Goal: Use online tool/utility: Utilize a website feature to perform a specific function

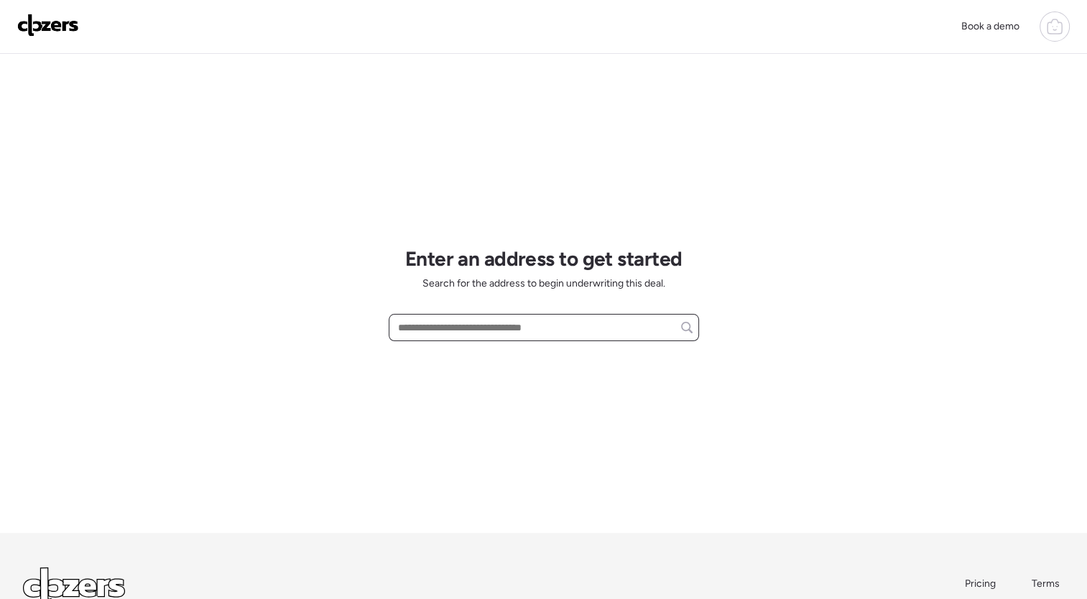
click at [489, 318] on input "text" at bounding box center [544, 328] width 298 height 20
click at [1055, 16] on div at bounding box center [1055, 27] width 30 height 30
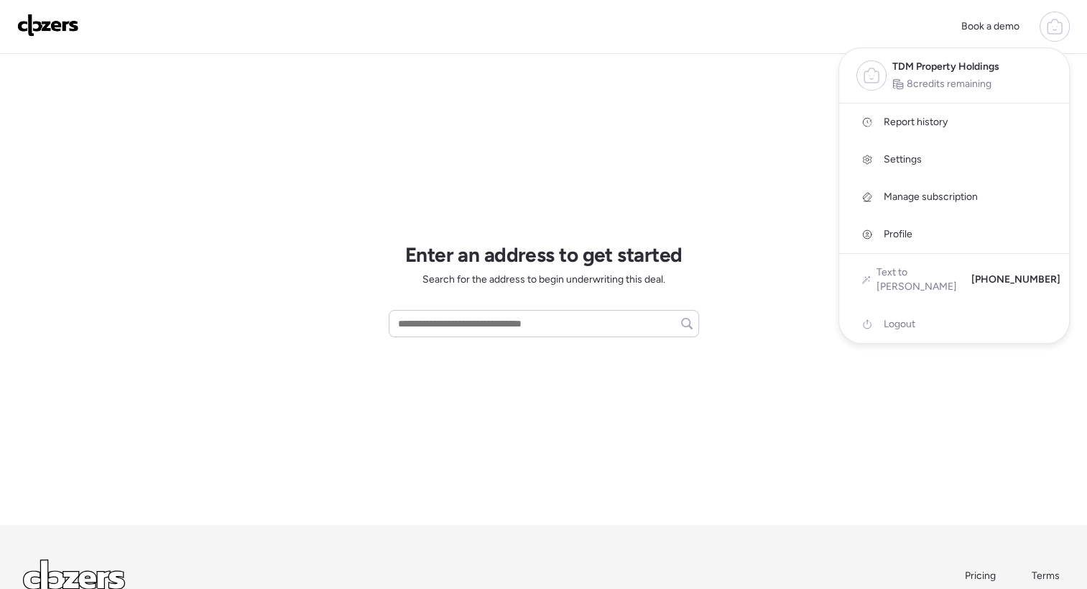
click at [1055, 16] on div at bounding box center [1055, 27] width 30 height 30
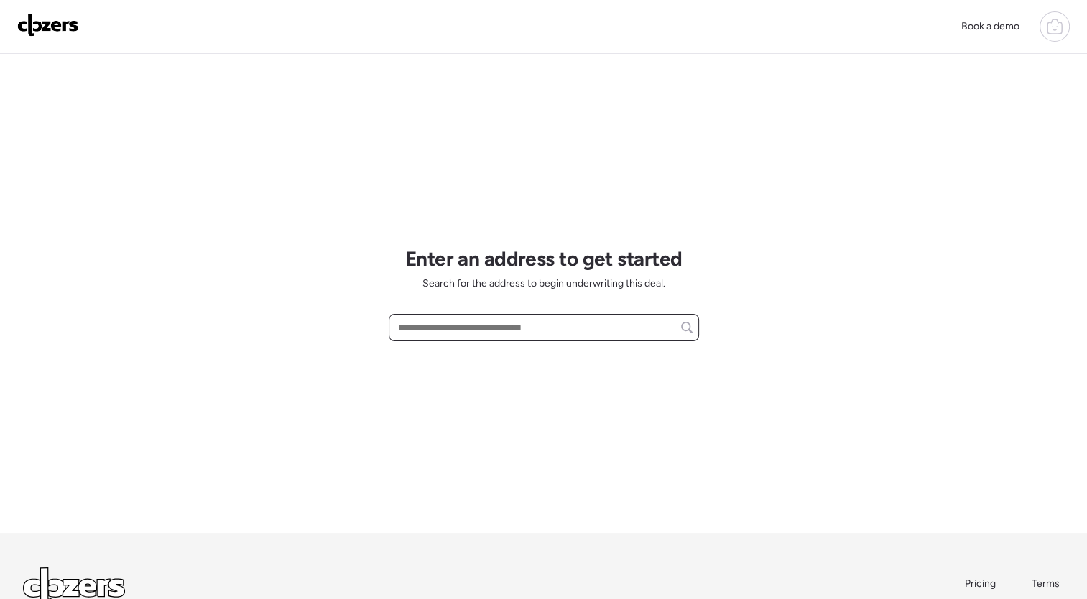
click at [484, 323] on input "text" at bounding box center [544, 328] width 298 height 20
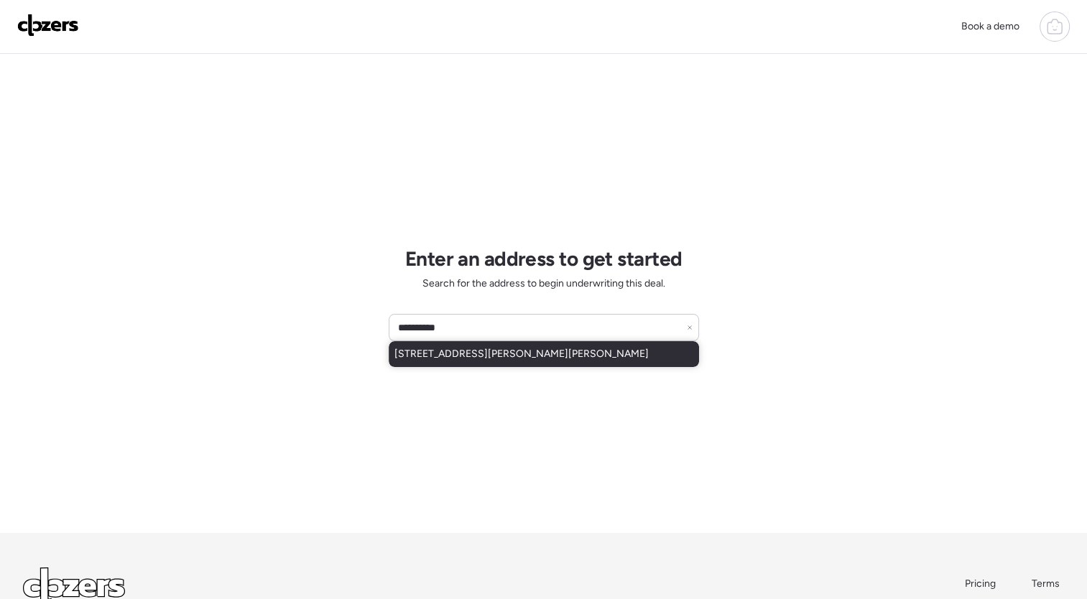
click at [459, 357] on span "[STREET_ADDRESS][PERSON_NAME][PERSON_NAME]" at bounding box center [522, 354] width 254 height 14
type input "**********"
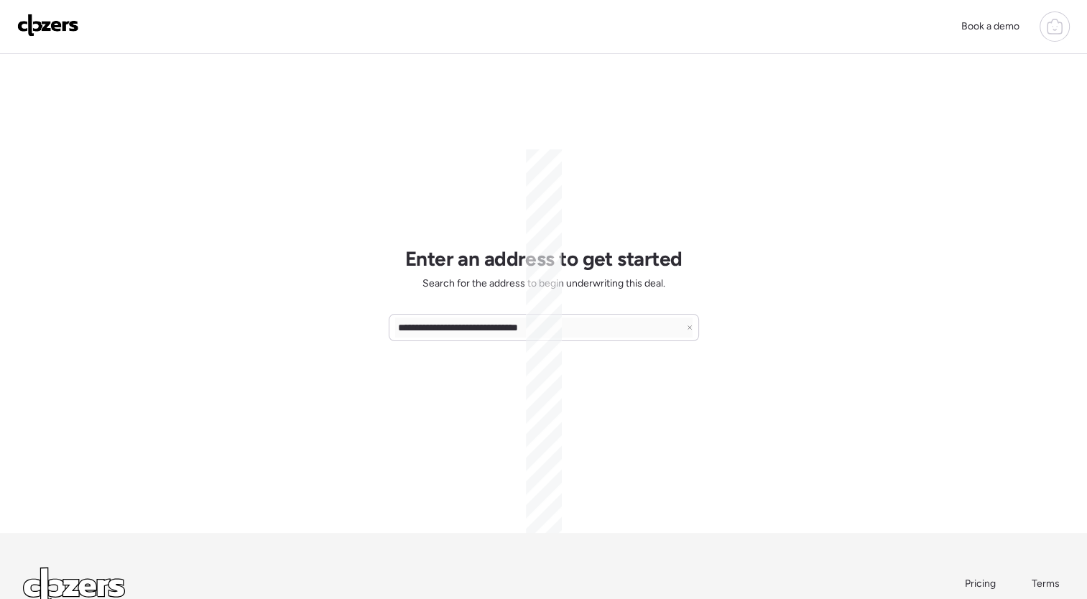
click at [595, 525] on div "**********" at bounding box center [544, 293] width 311 height 479
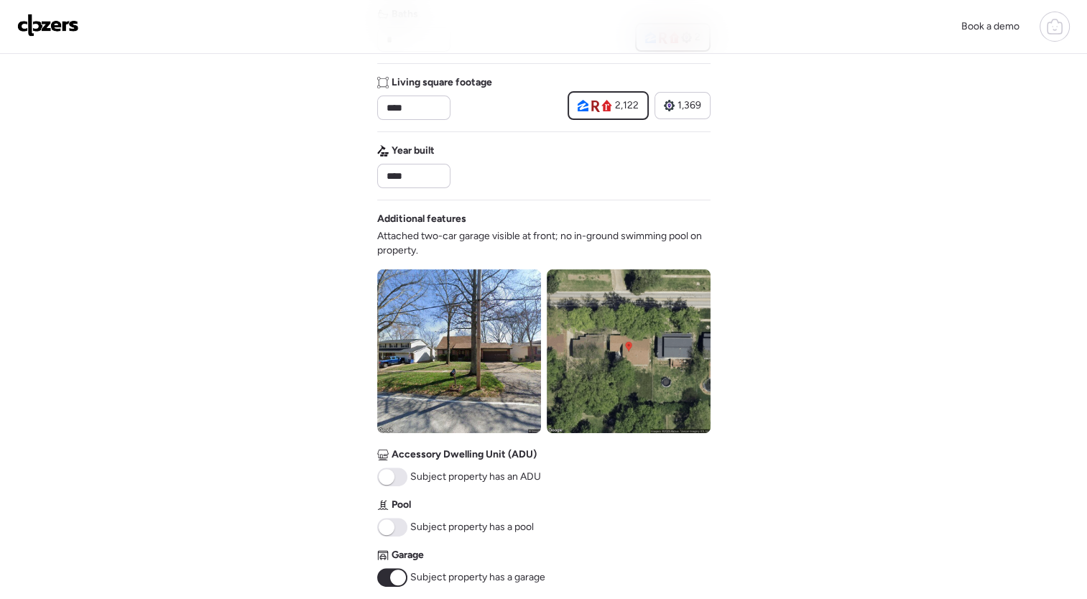
scroll to position [329, 0]
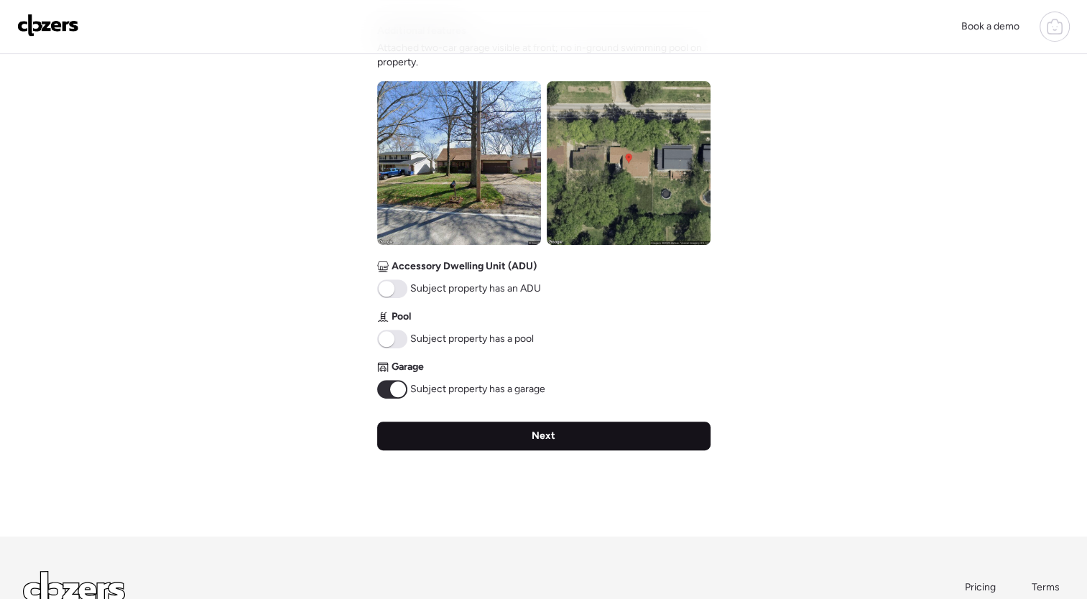
click at [658, 441] on div "Next" at bounding box center [544, 436] width 334 height 29
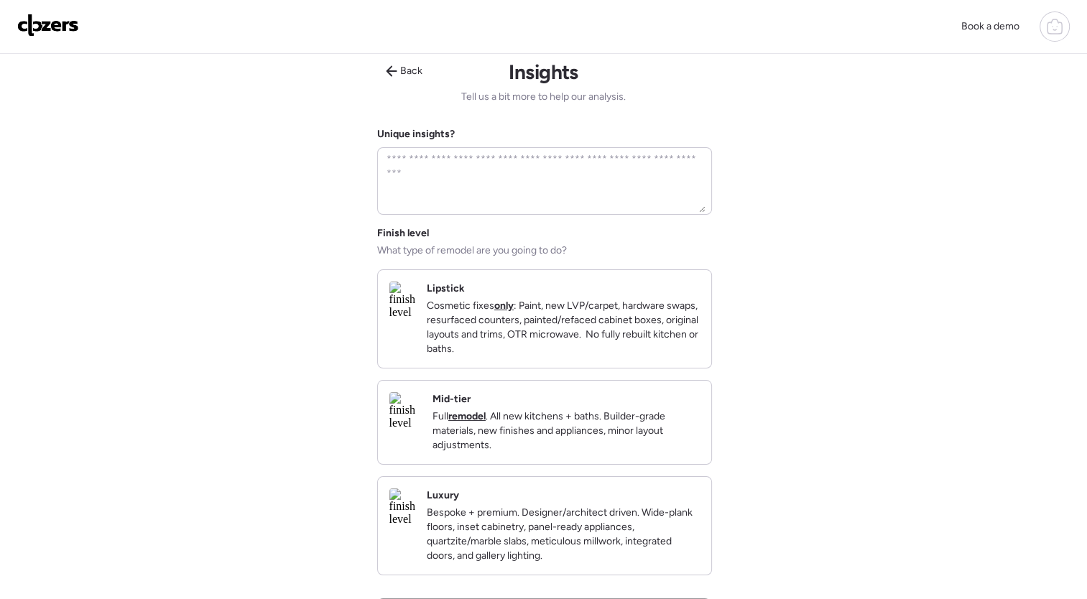
scroll to position [0, 0]
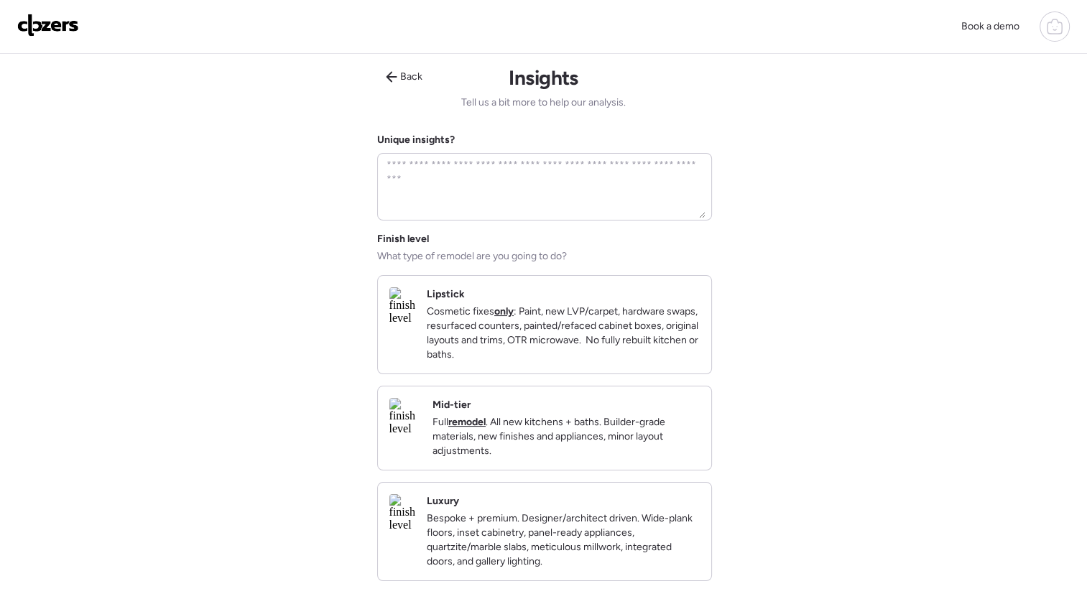
click at [565, 434] on p "Full remodel . All new kitchens + baths. Builder-grade materials, new finishes …" at bounding box center [566, 436] width 267 height 43
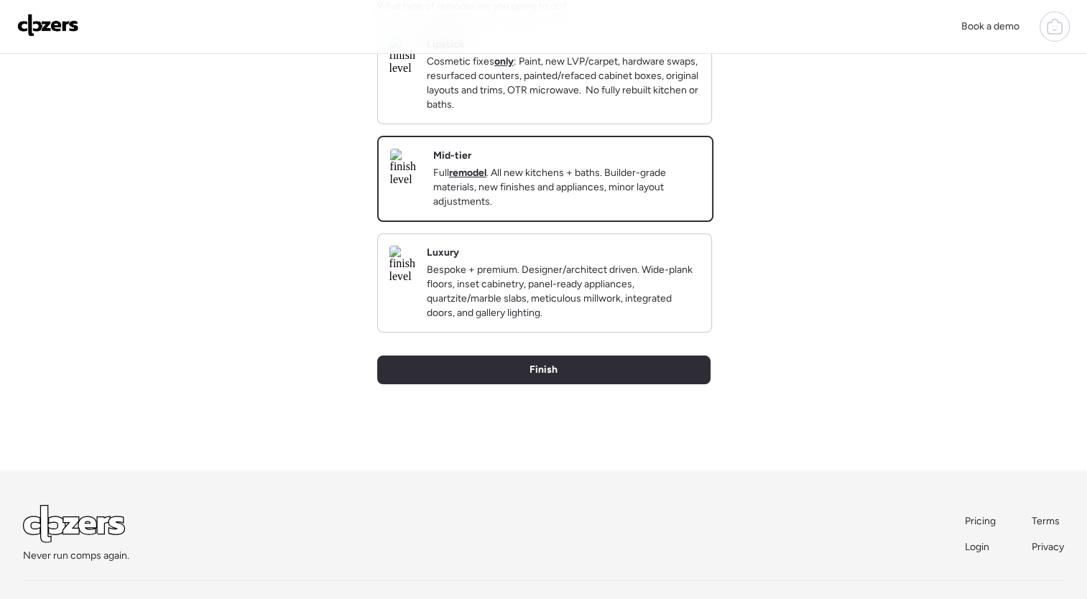
scroll to position [267, 0]
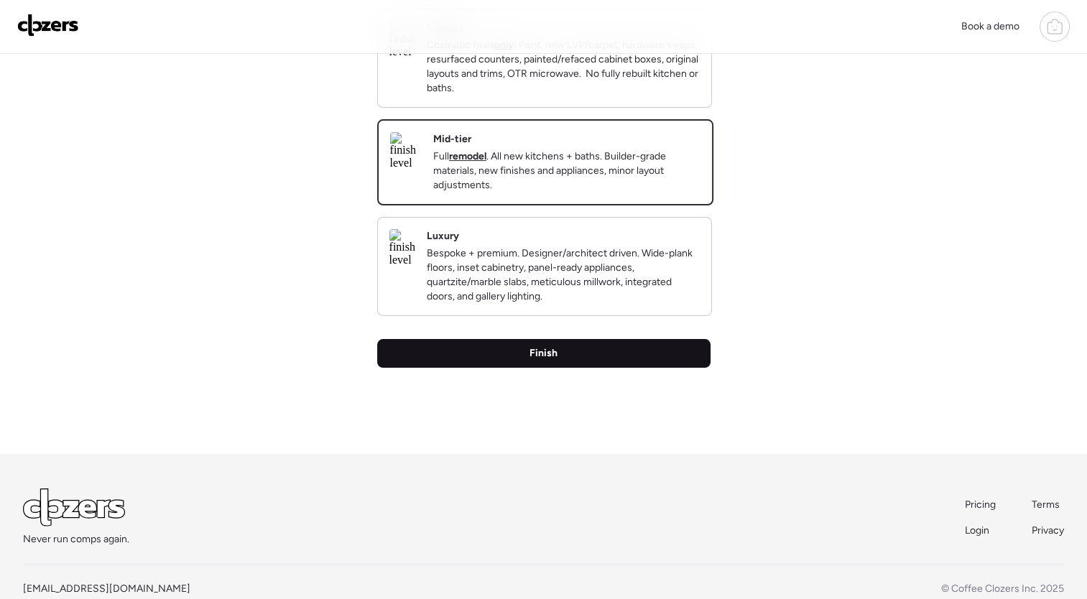
click at [595, 368] on div "Finish" at bounding box center [544, 353] width 334 height 29
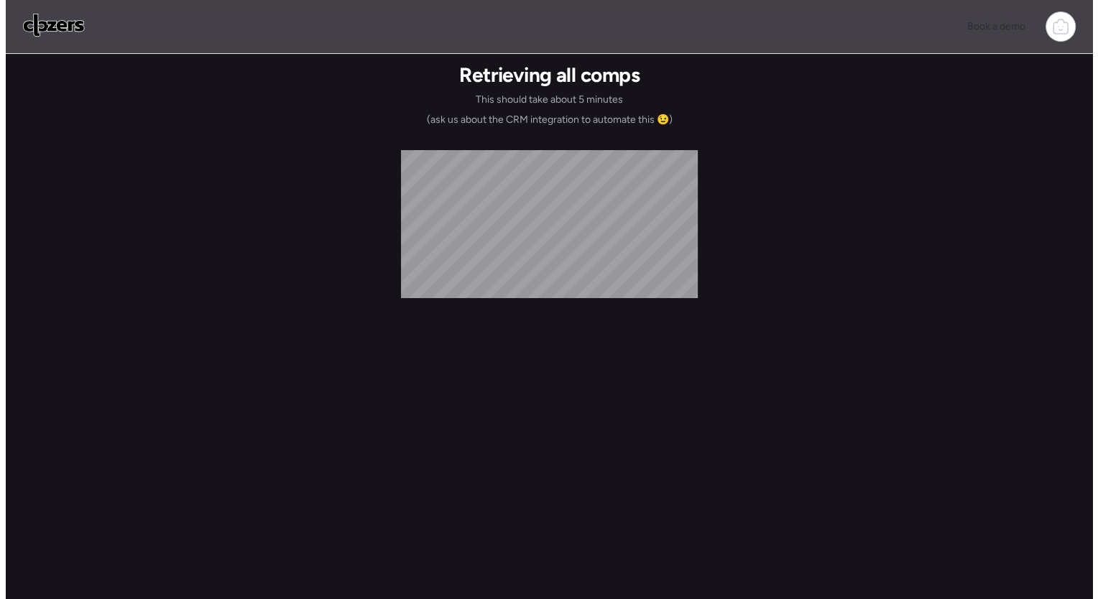
scroll to position [0, 0]
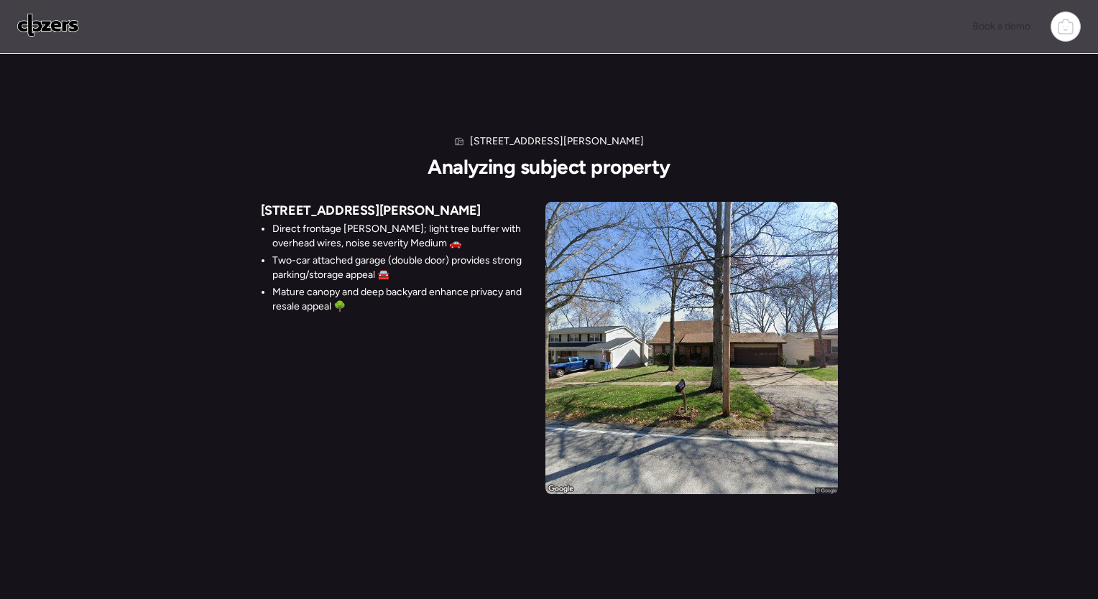
click at [704, 328] on img at bounding box center [692, 348] width 293 height 293
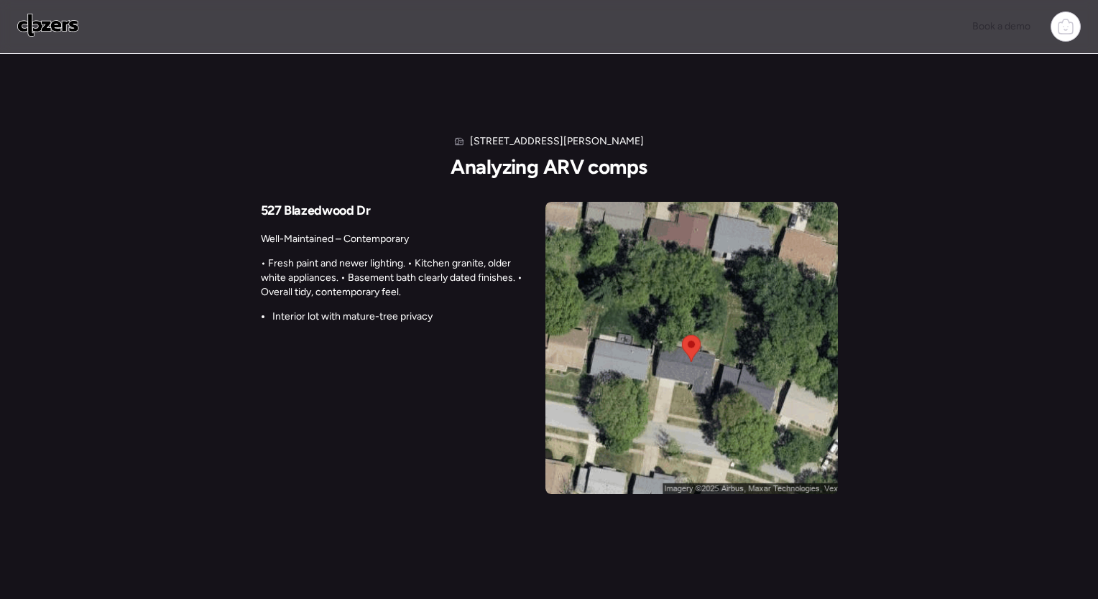
click at [569, 138] on h1 "[STREET_ADDRESS][PERSON_NAME]" at bounding box center [557, 141] width 174 height 14
copy h1 "[STREET_ADDRESS][PERSON_NAME]"
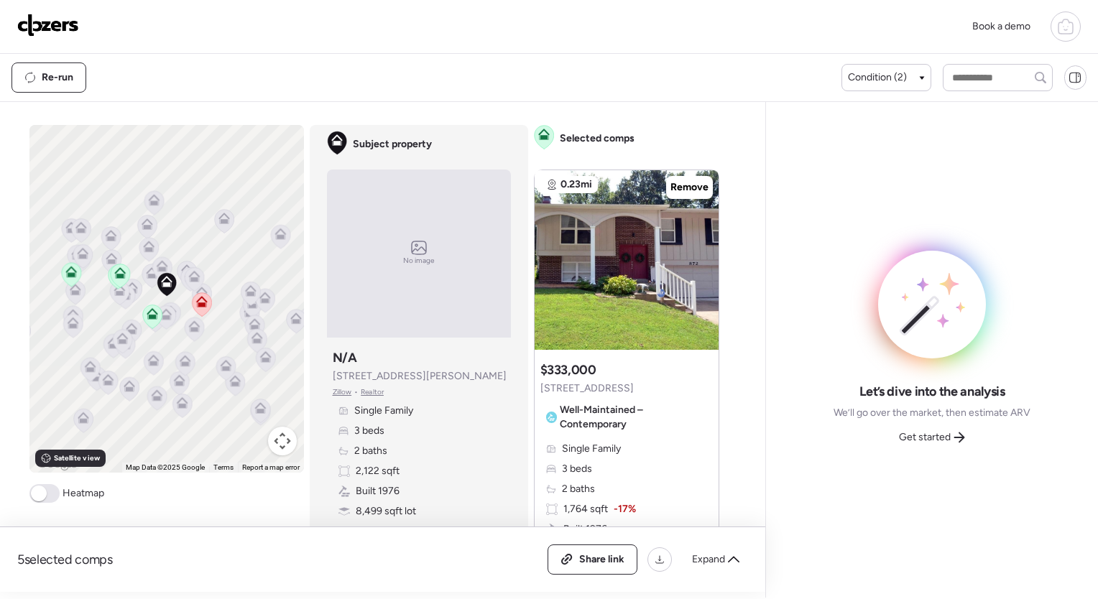
click at [380, 376] on span "[STREET_ADDRESS][PERSON_NAME]" at bounding box center [420, 376] width 174 height 14
drag, startPoint x: 380, startPoint y: 376, endPoint x: 865, endPoint y: 230, distance: 507.3
click at [865, 230] on div "Let’s dive into the analysis We’ll go over the market, then estimate ARV Get st…" at bounding box center [932, 350] width 309 height 473
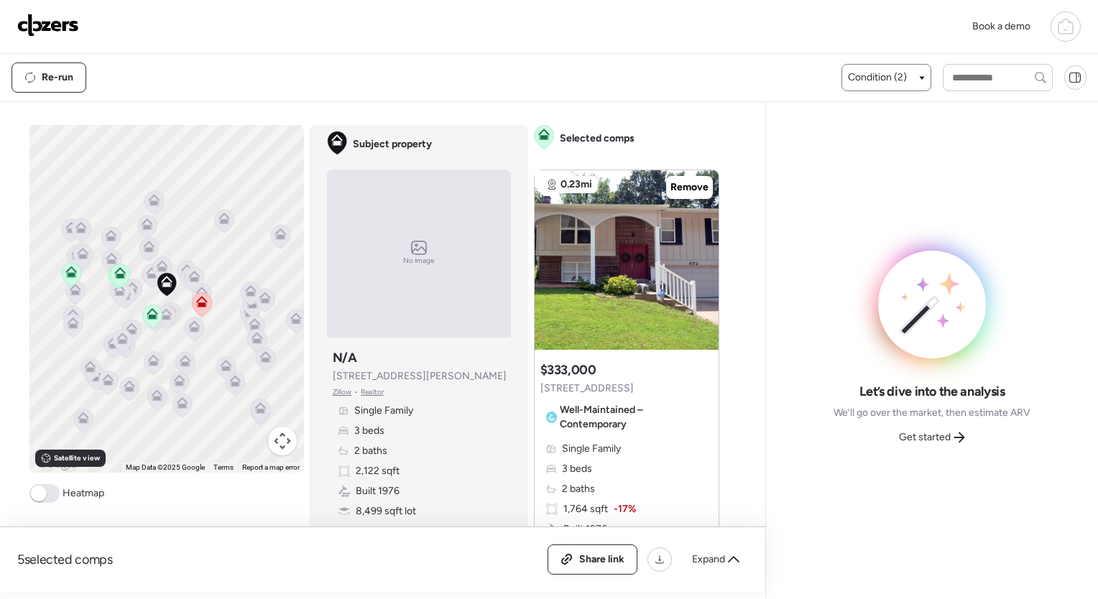
click at [908, 79] on div "Condition (2)" at bounding box center [886, 77] width 76 height 14
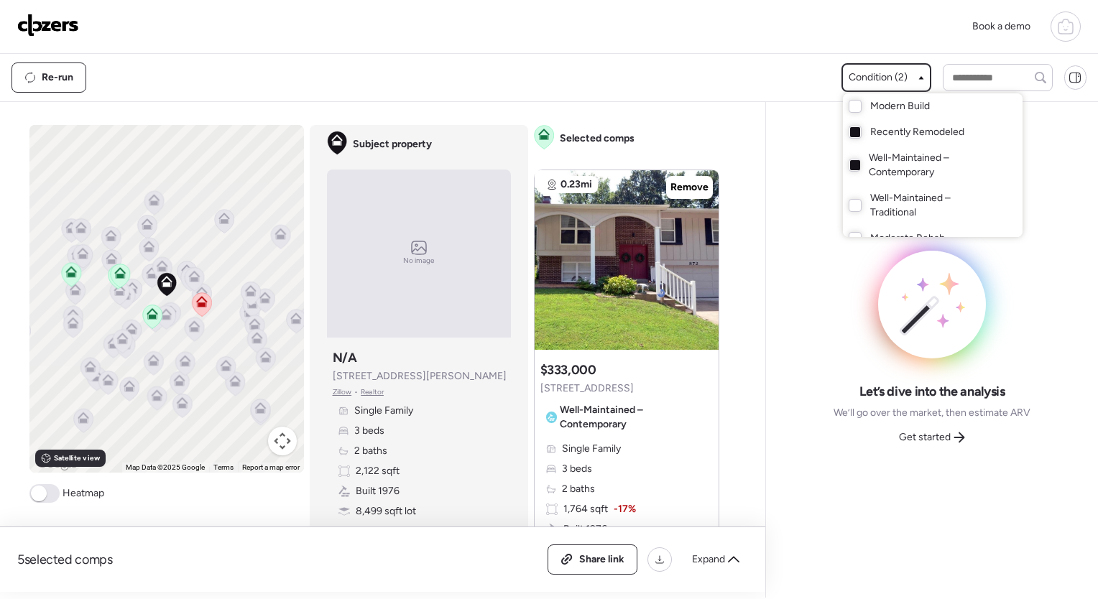
click at [908, 79] on div at bounding box center [549, 259] width 1098 height 599
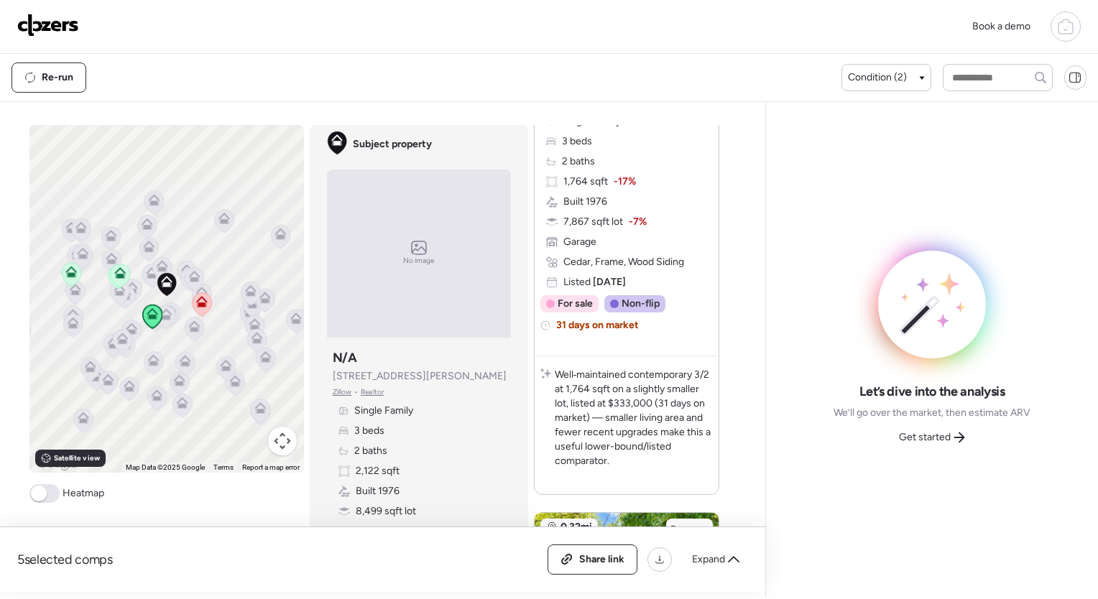
scroll to position [710, 0]
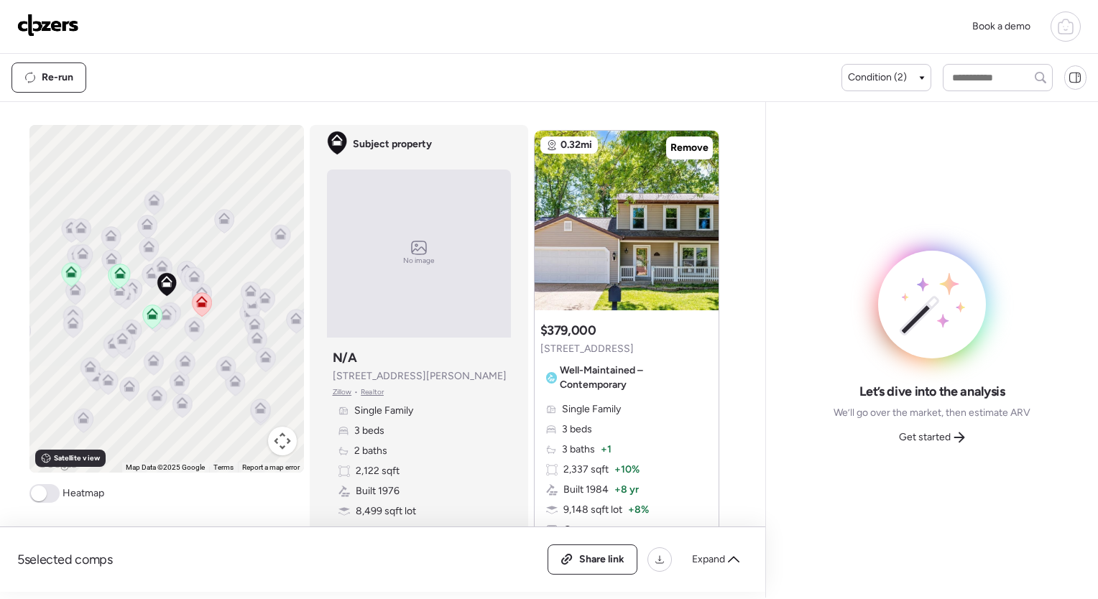
click at [1067, 20] on icon at bounding box center [1065, 26] width 17 height 17
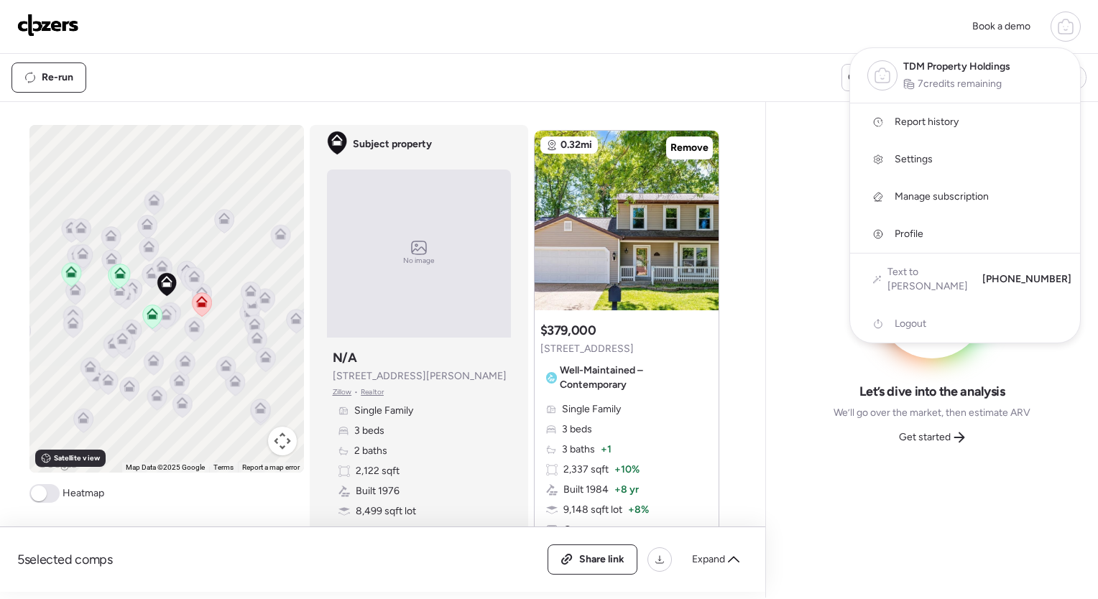
click at [1067, 20] on icon at bounding box center [1065, 26] width 17 height 17
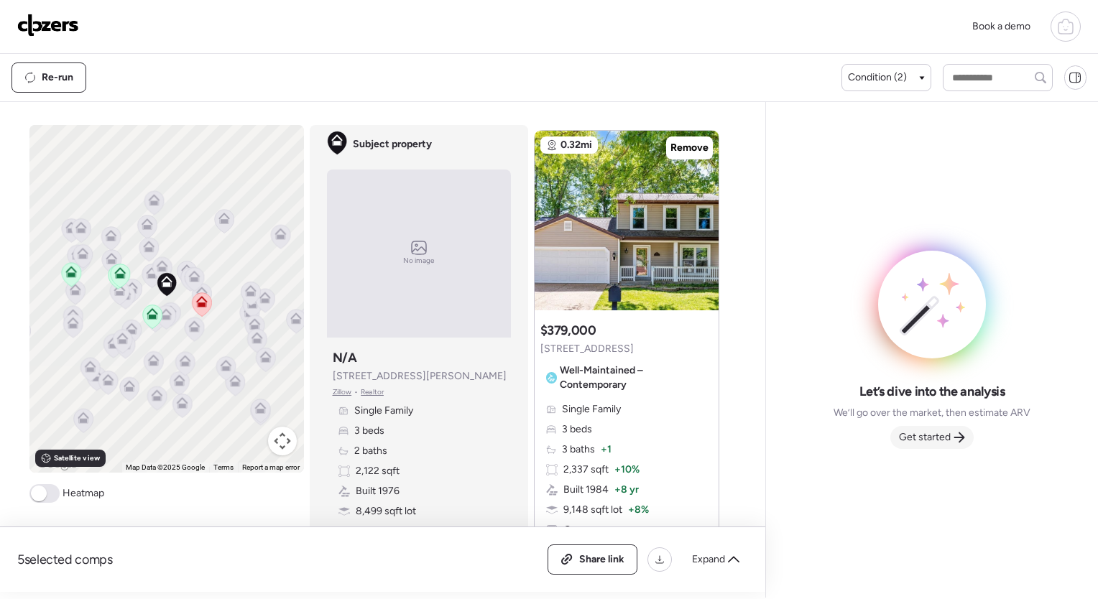
click at [942, 439] on span "Get started" at bounding box center [925, 438] width 52 height 14
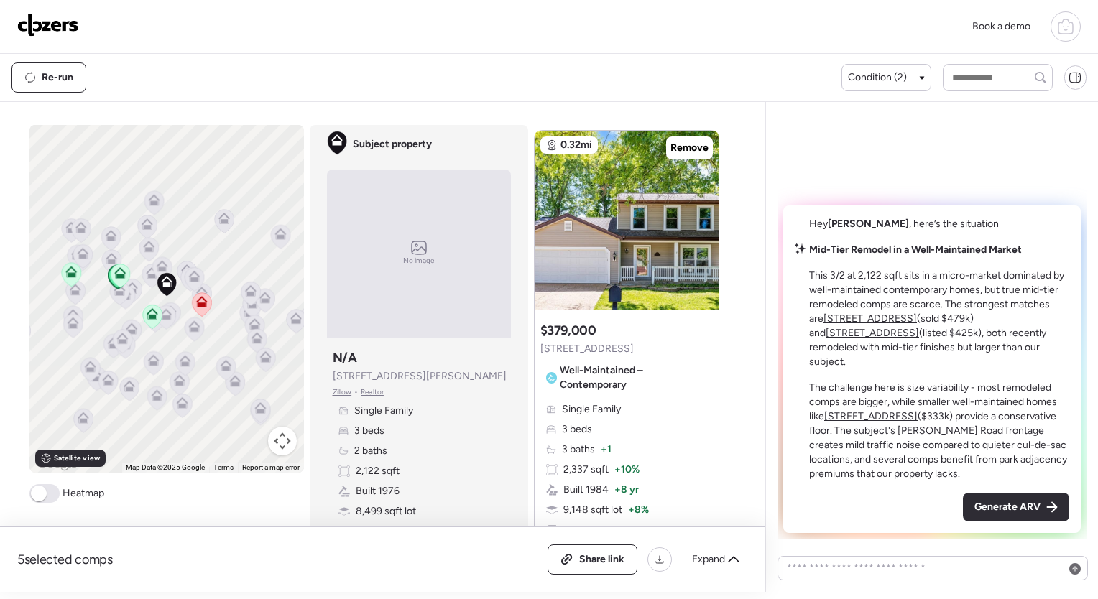
scroll to position [877, 0]
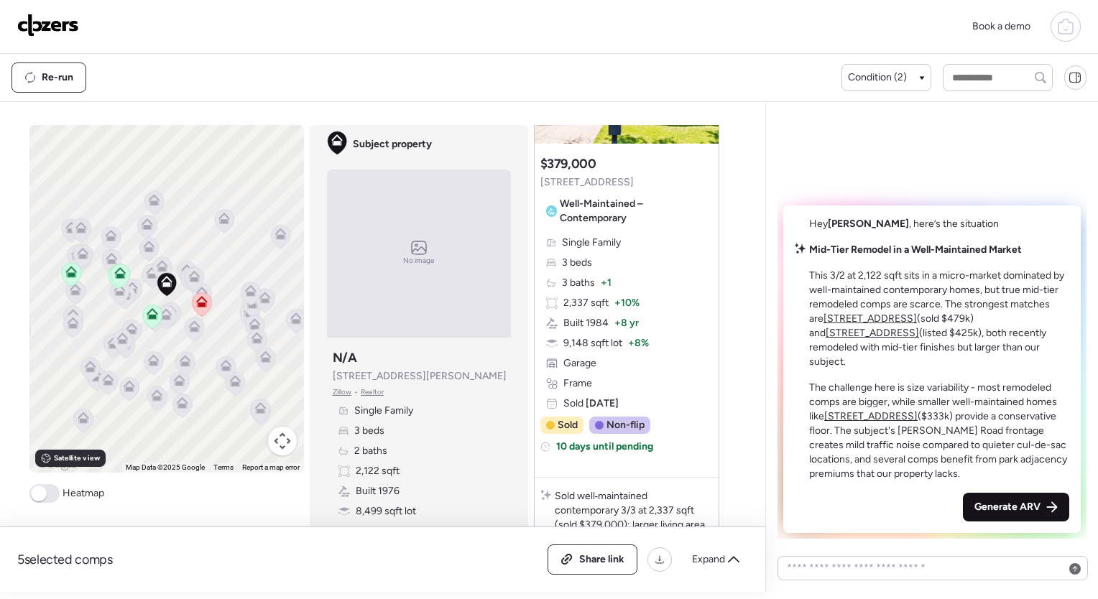
click at [1032, 503] on span "Generate ARV" at bounding box center [1008, 507] width 66 height 14
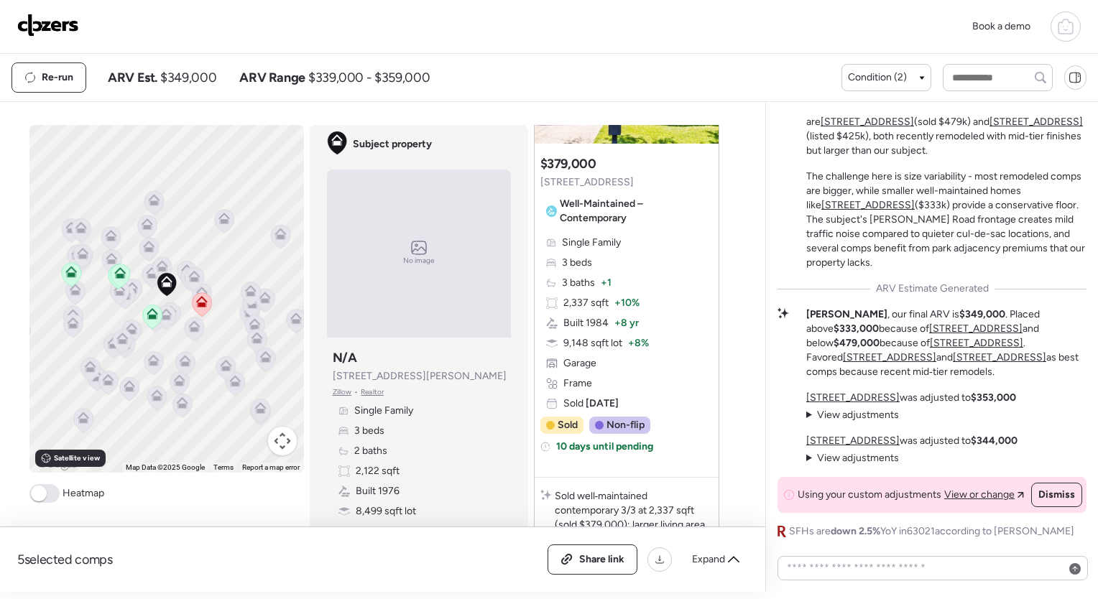
click at [953, 352] on u "[STREET_ADDRESS]" at bounding box center [999, 357] width 93 height 12
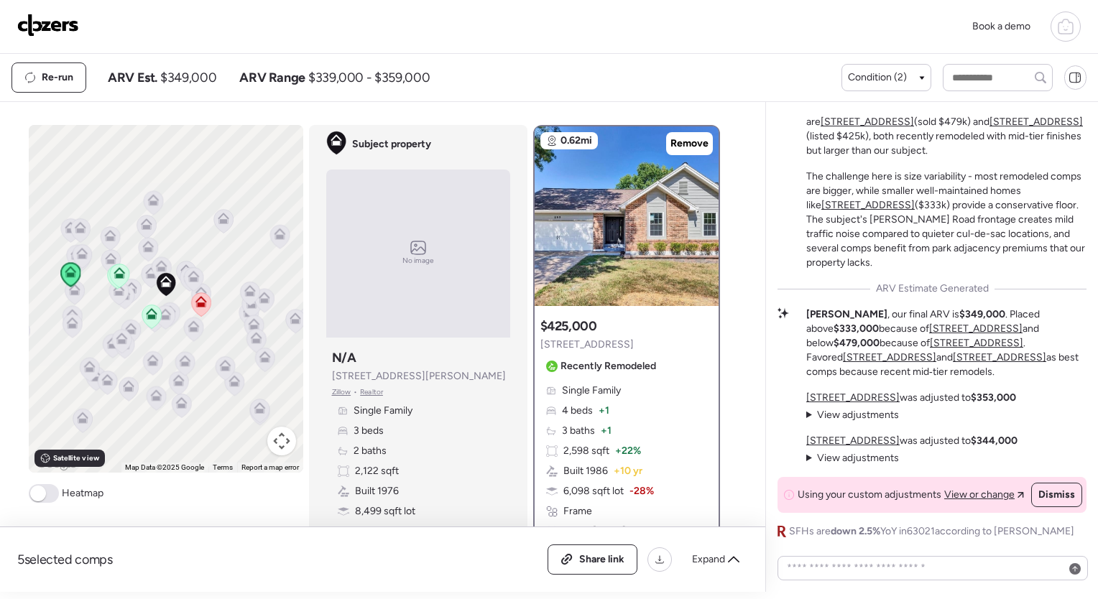
scroll to position [0, 0]
click at [700, 208] on icon at bounding box center [703, 209] width 6 height 17
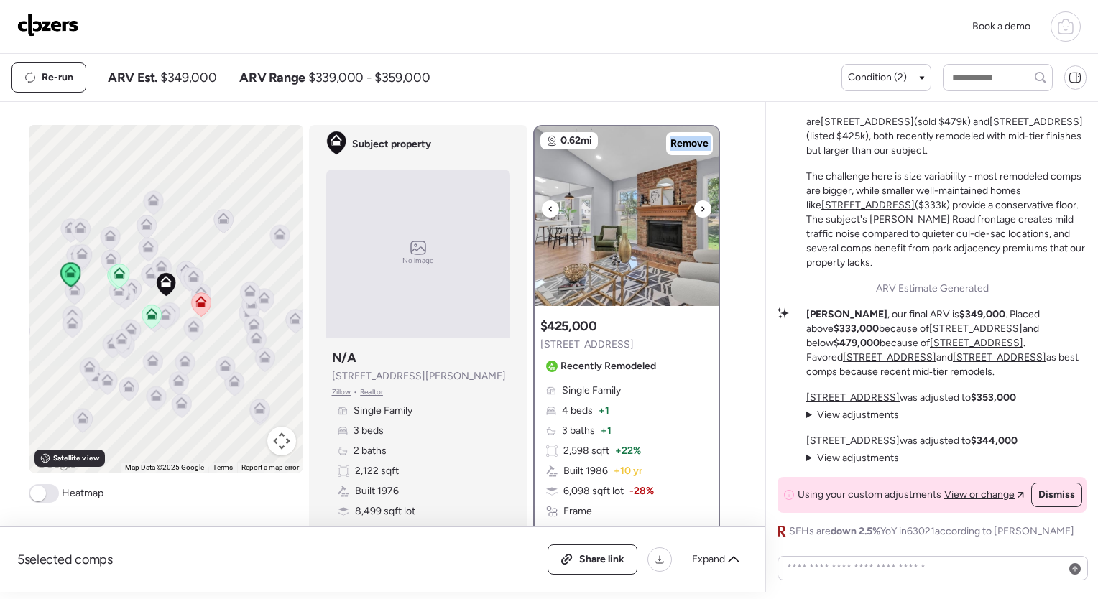
click at [700, 208] on icon at bounding box center [703, 209] width 6 height 17
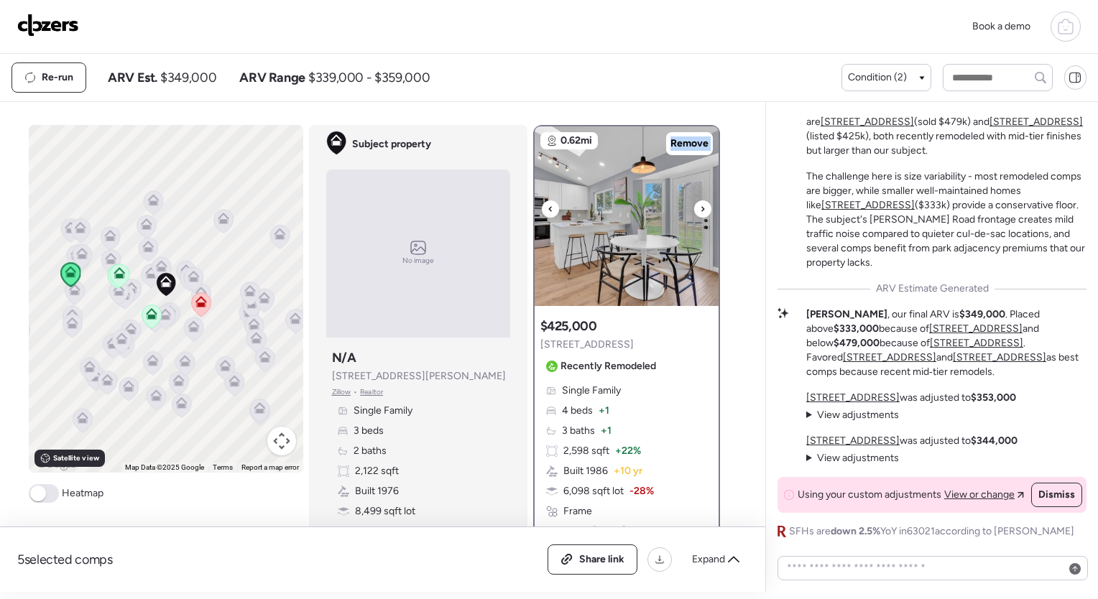
click at [700, 208] on icon at bounding box center [703, 209] width 6 height 17
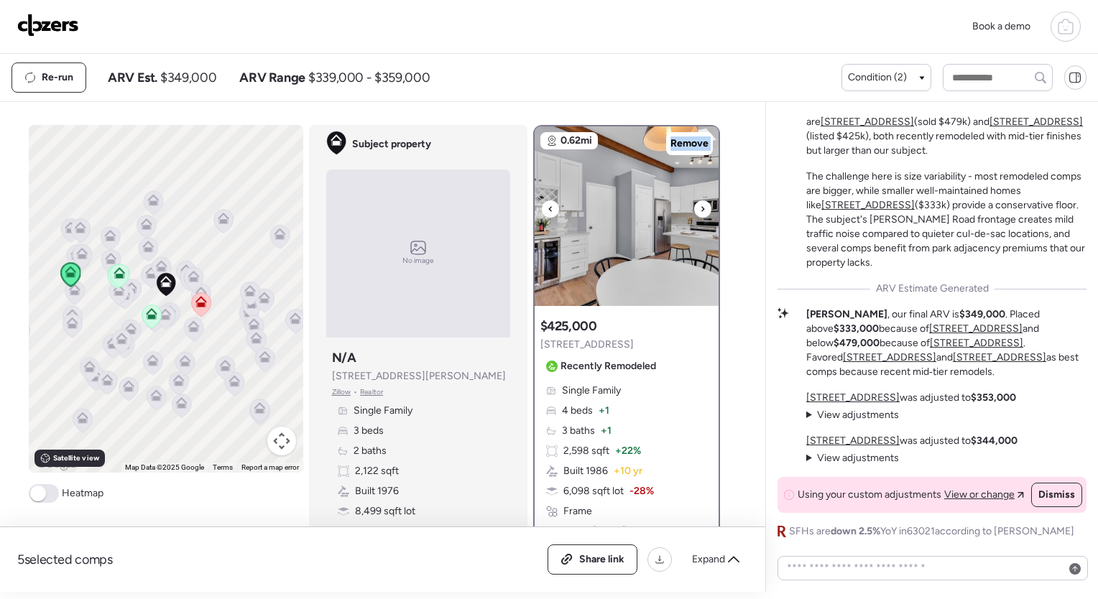
click at [700, 208] on icon at bounding box center [703, 209] width 6 height 17
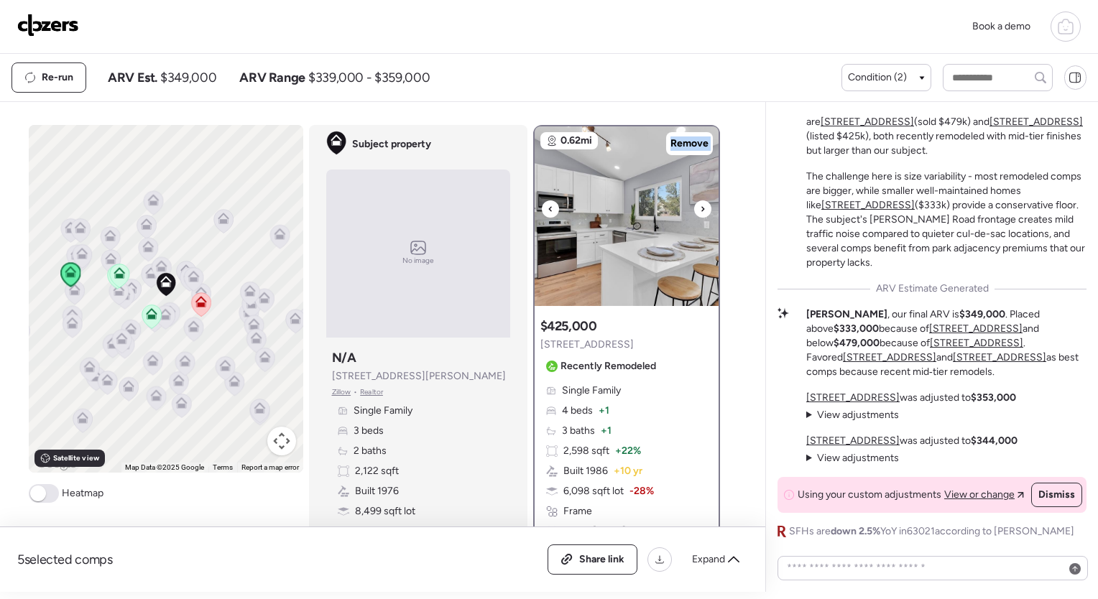
click at [700, 208] on icon at bounding box center [703, 209] width 6 height 17
click at [700, 204] on icon at bounding box center [703, 209] width 6 height 17
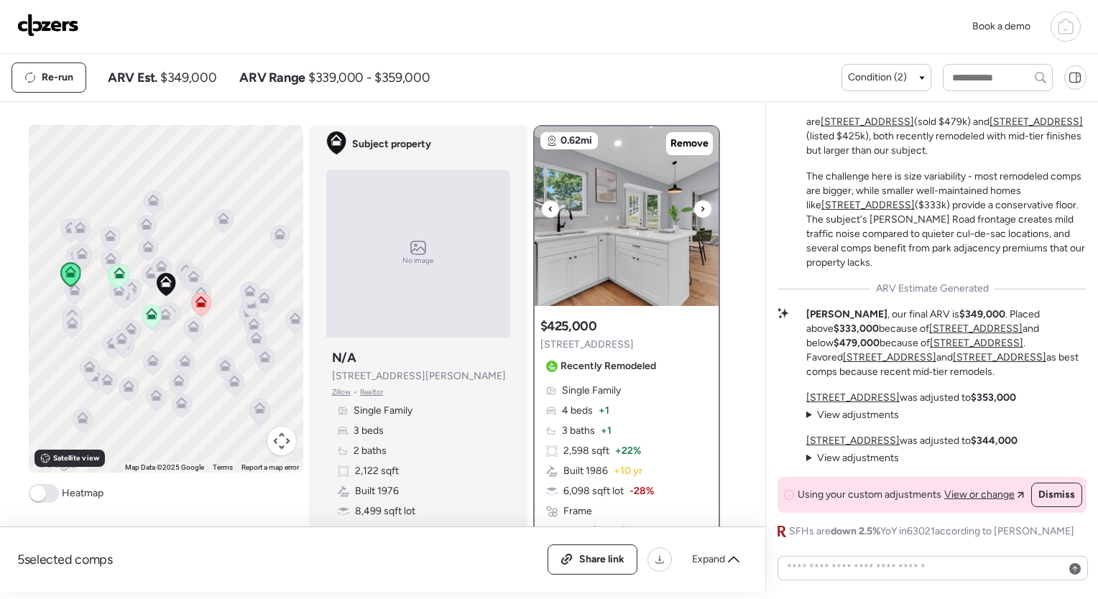
click at [700, 204] on icon at bounding box center [703, 209] width 6 height 17
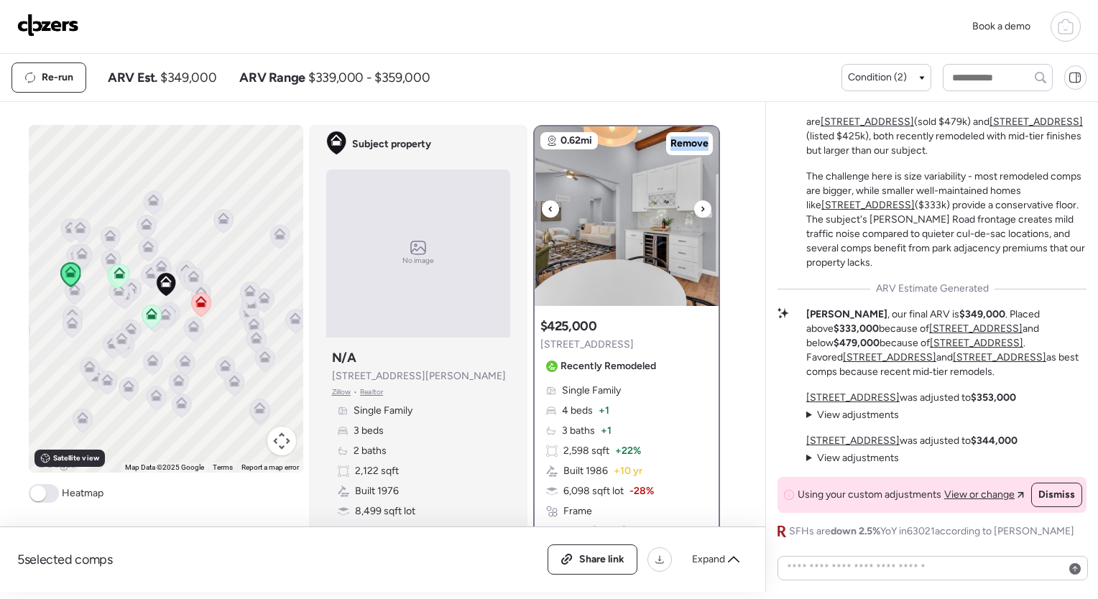
click at [700, 204] on icon at bounding box center [703, 209] width 6 height 17
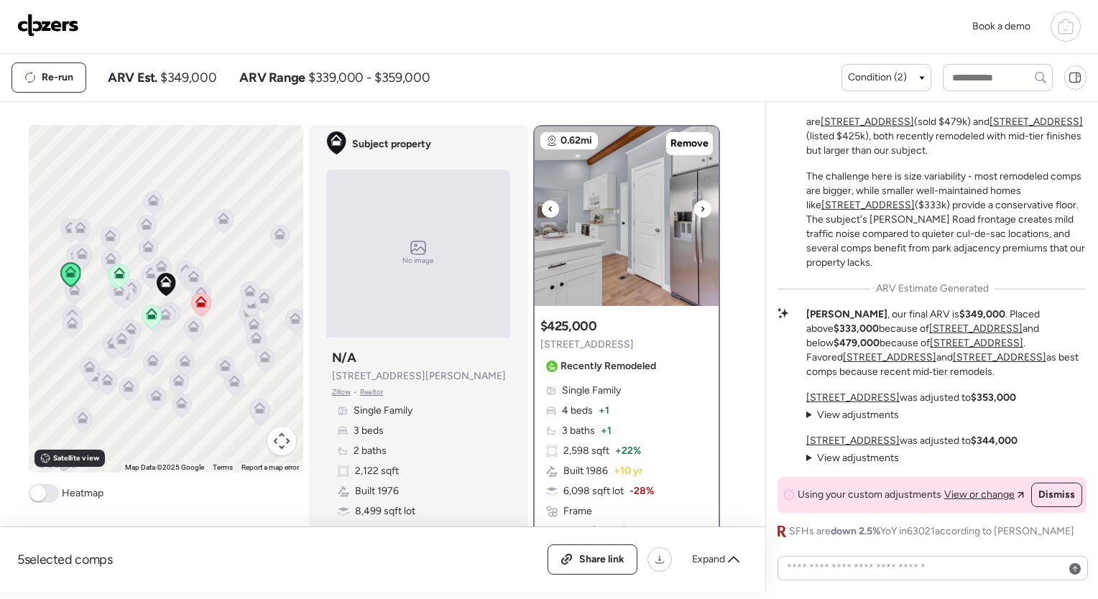
click at [700, 204] on icon at bounding box center [703, 209] width 6 height 17
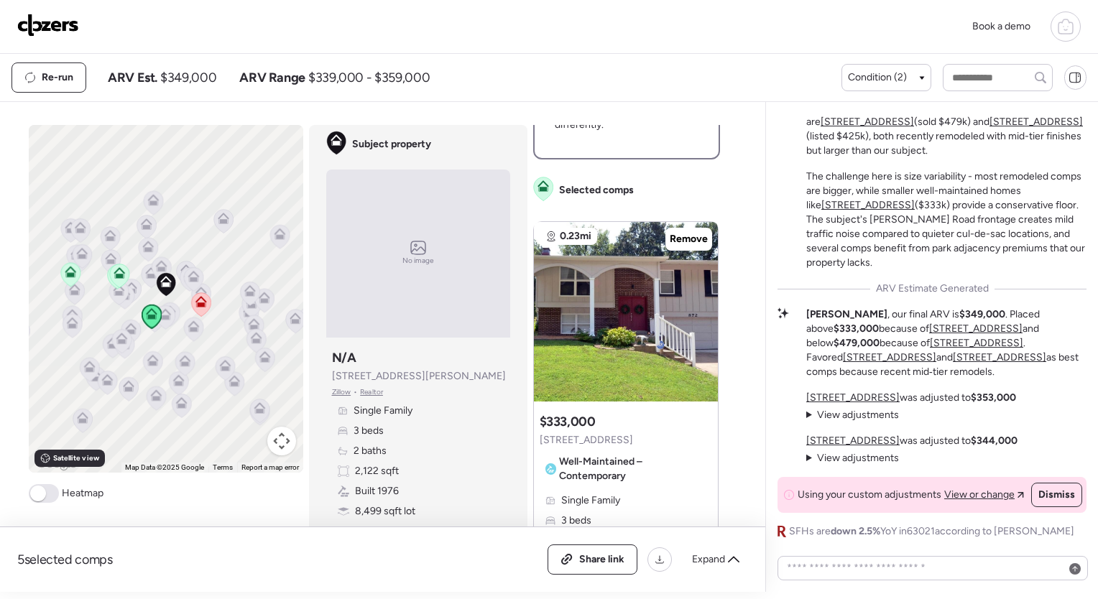
scroll to position [587, 0]
click at [699, 306] on icon at bounding box center [702, 303] width 6 height 17
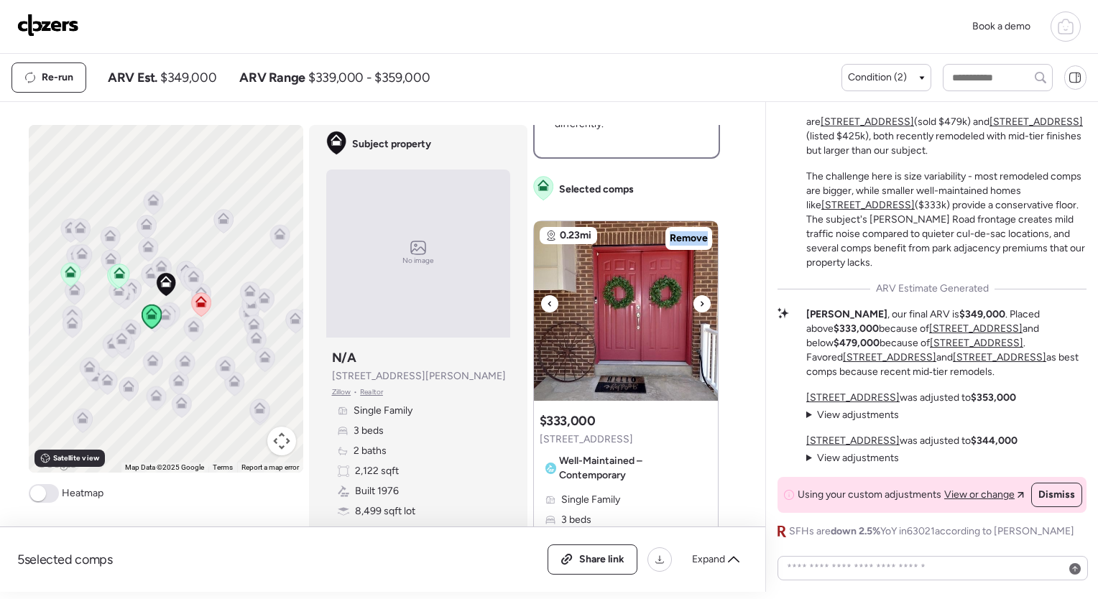
click at [699, 306] on icon at bounding box center [702, 303] width 6 height 17
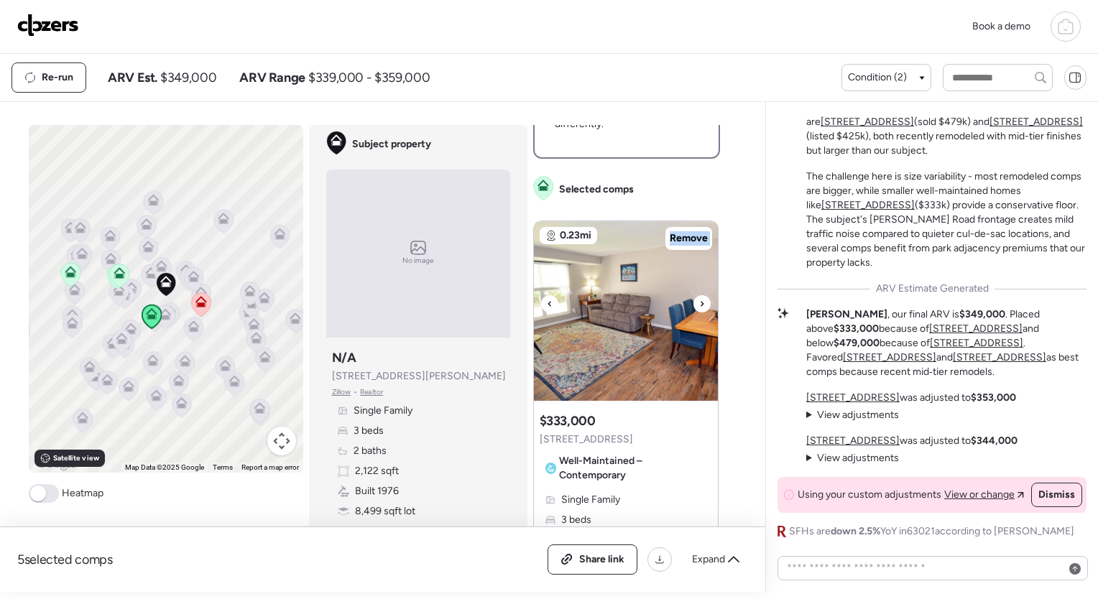
click at [699, 306] on icon at bounding box center [702, 303] width 6 height 17
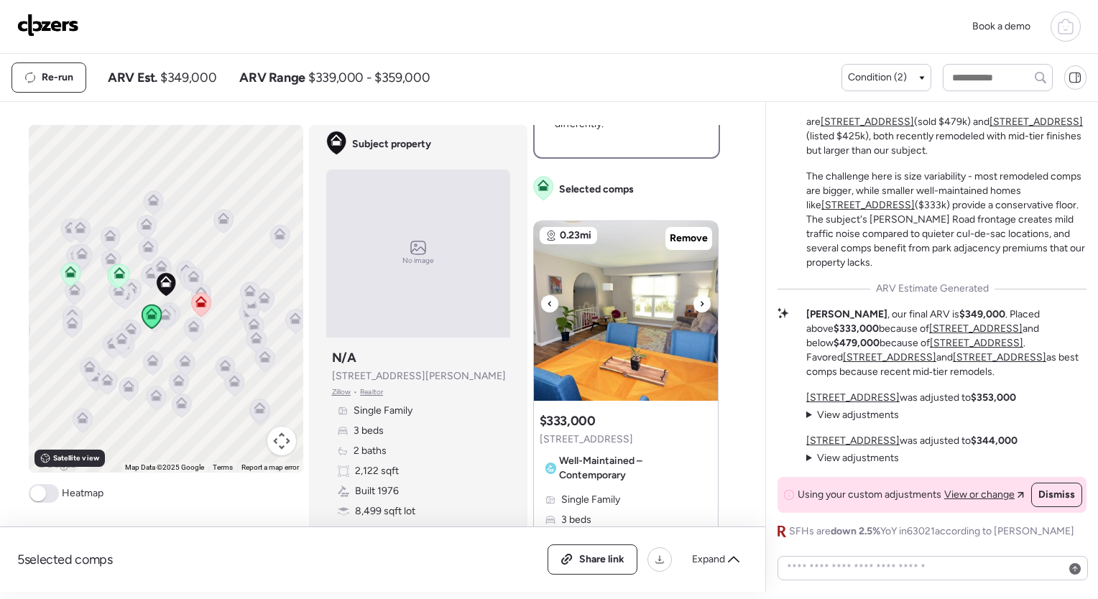
click at [699, 306] on icon at bounding box center [702, 303] width 6 height 17
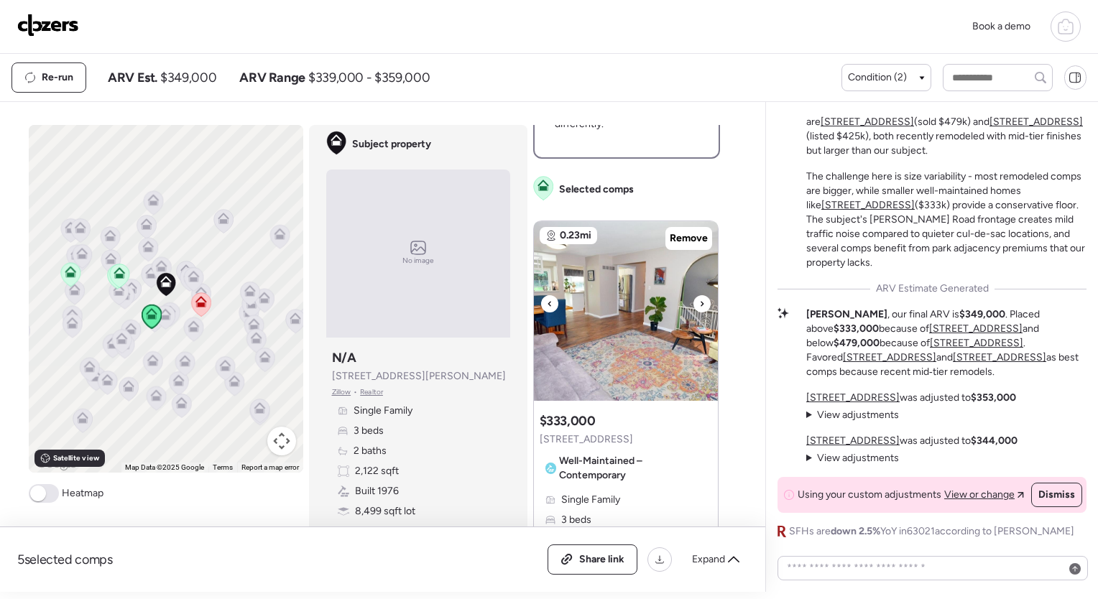
click at [699, 306] on icon at bounding box center [702, 303] width 6 height 17
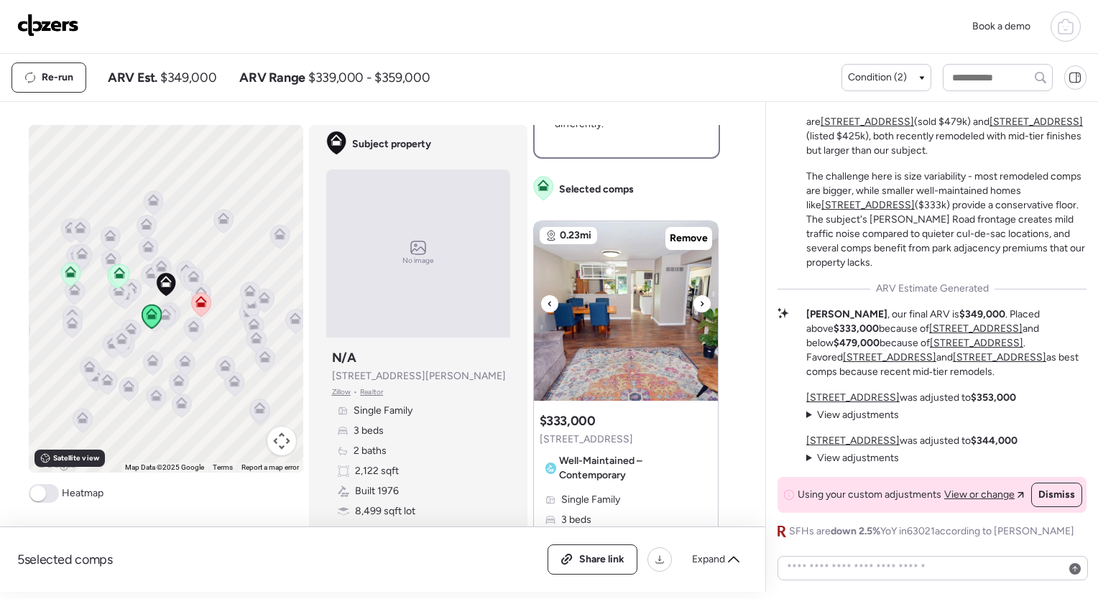
click at [699, 306] on icon at bounding box center [702, 303] width 6 height 17
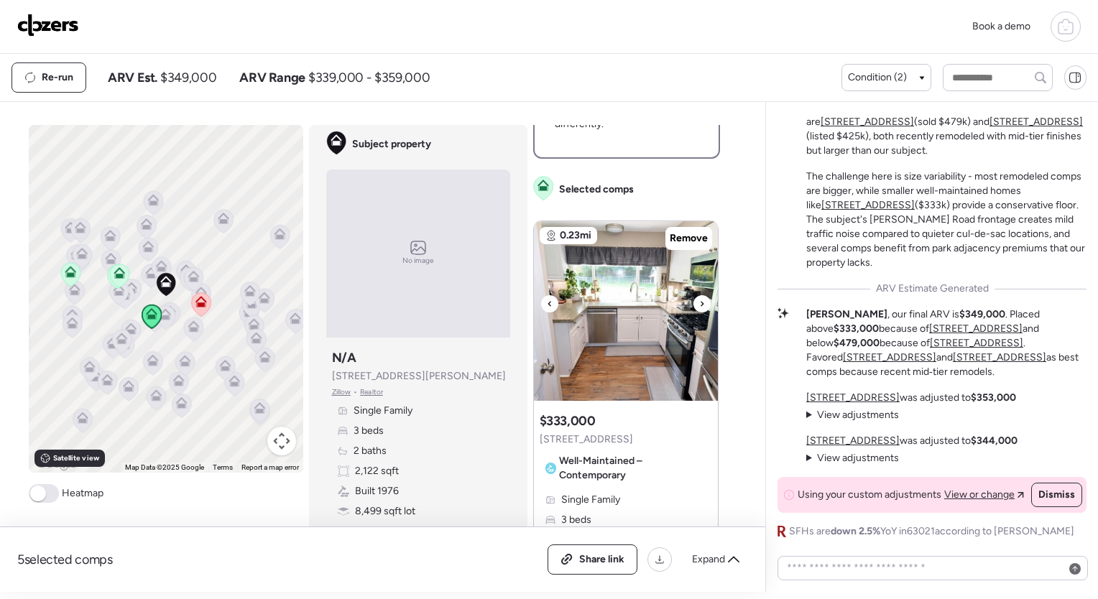
click at [699, 306] on icon at bounding box center [702, 303] width 6 height 17
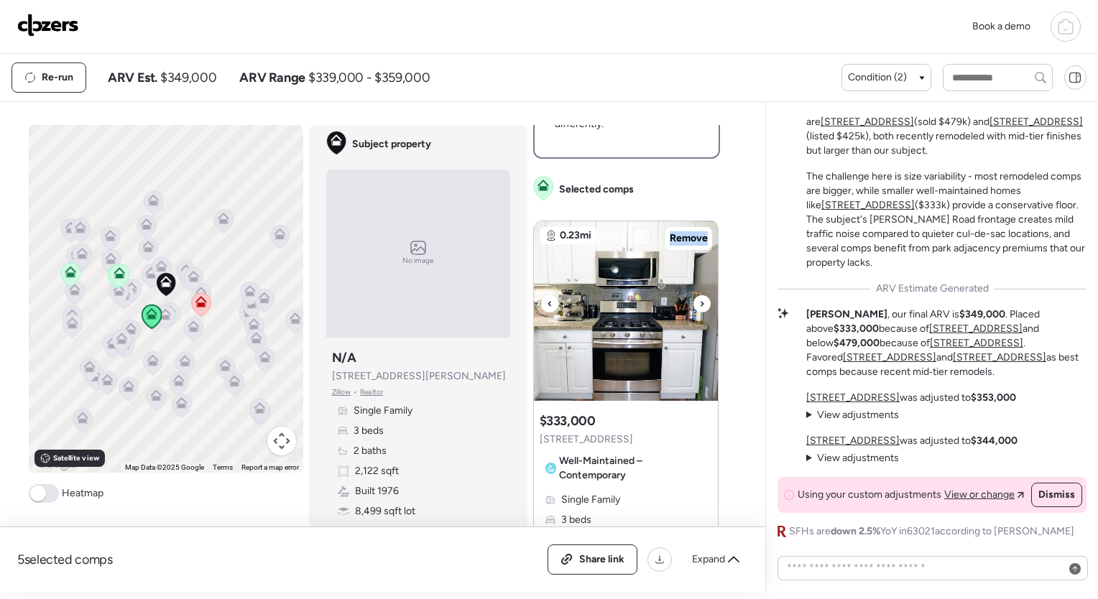
click at [699, 306] on icon at bounding box center [702, 303] width 6 height 17
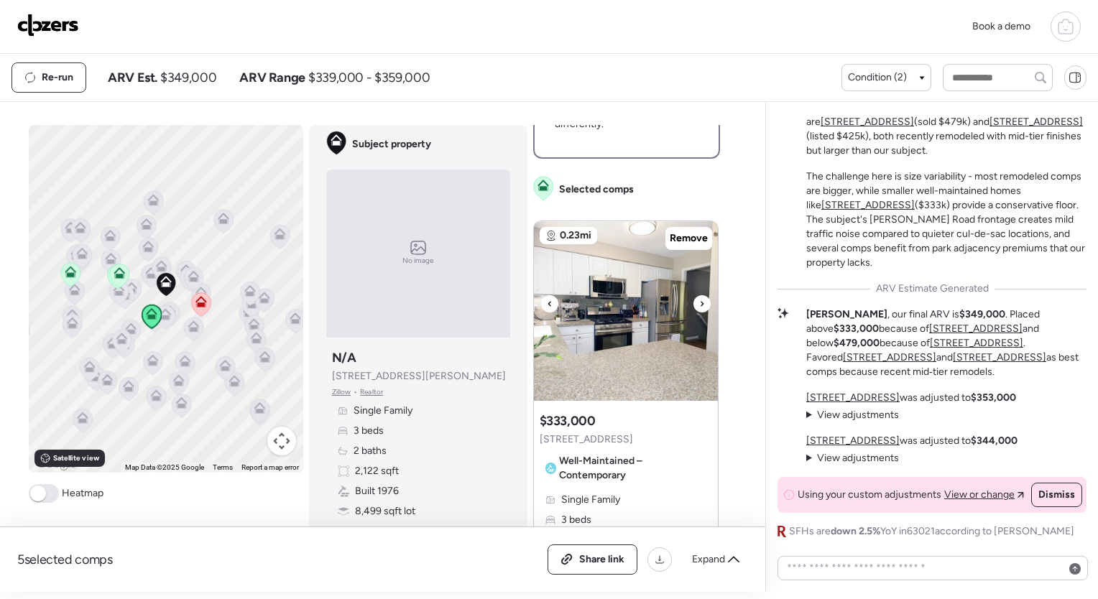
click at [699, 306] on icon at bounding box center [702, 303] width 6 height 17
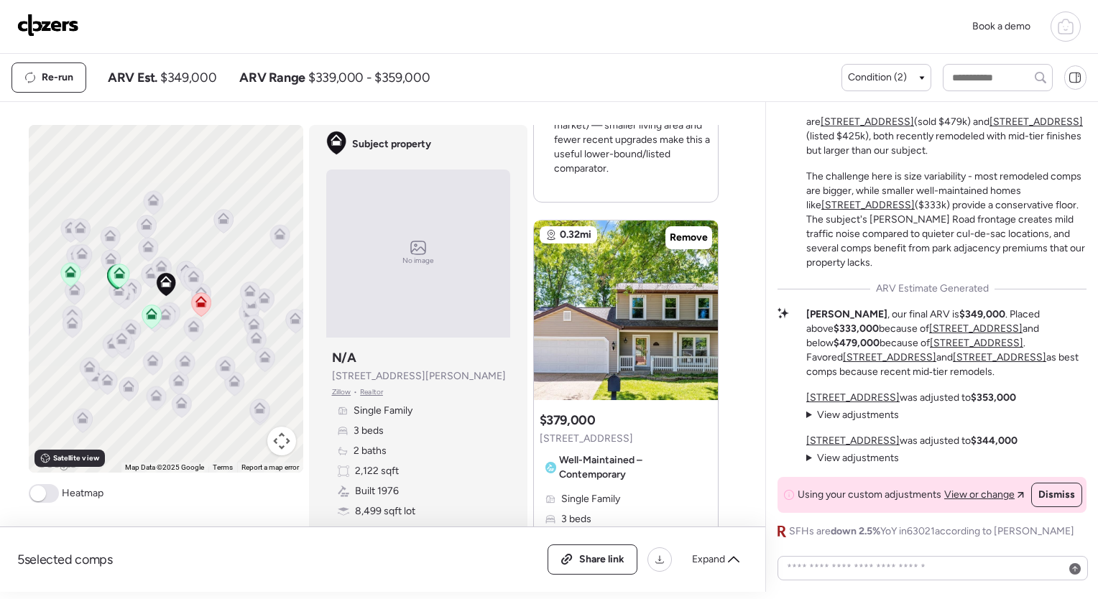
scroll to position [1284, 0]
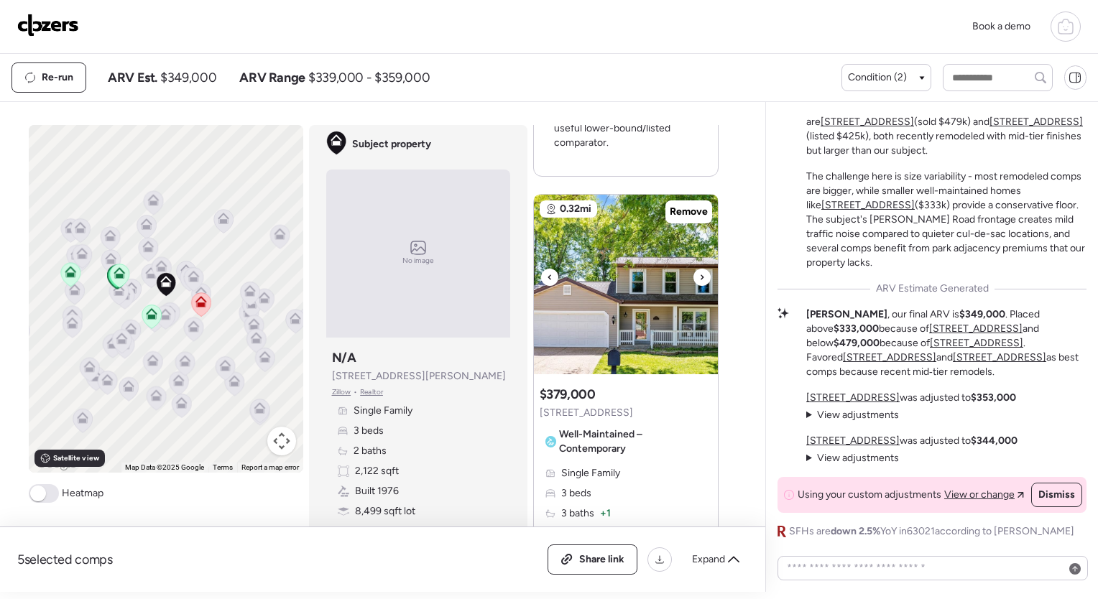
click at [699, 272] on icon at bounding box center [702, 277] width 6 height 17
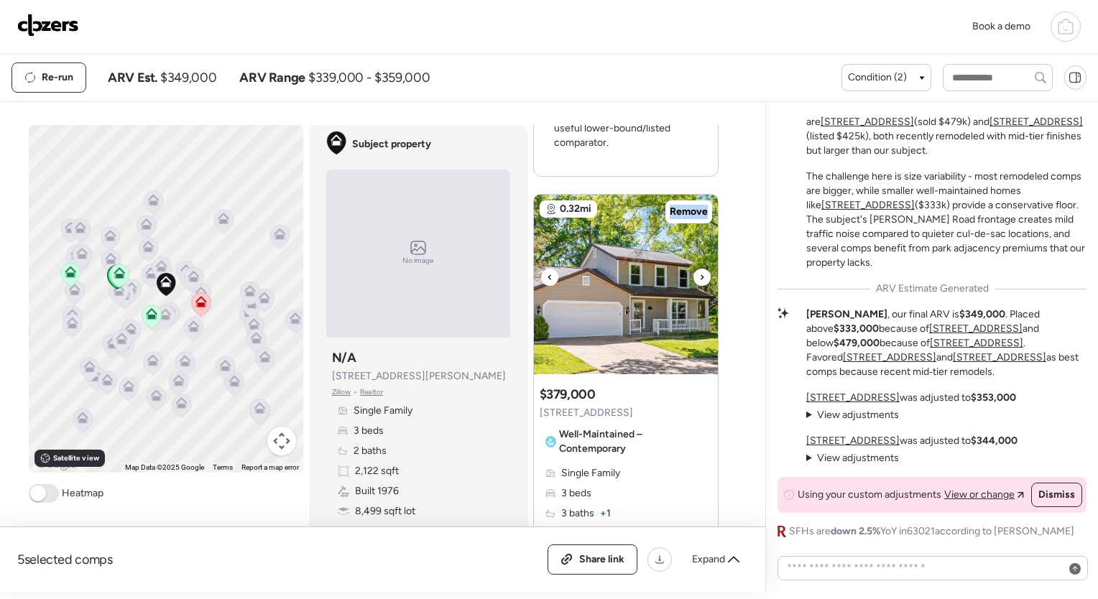
click at [699, 272] on icon at bounding box center [702, 277] width 6 height 17
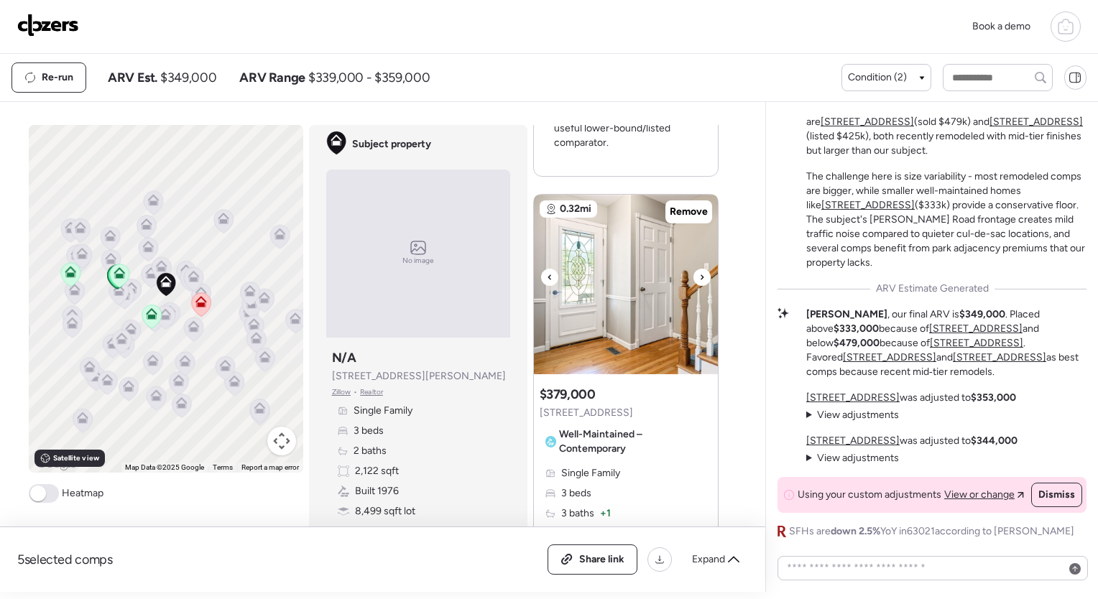
click at [699, 272] on icon at bounding box center [702, 277] width 6 height 17
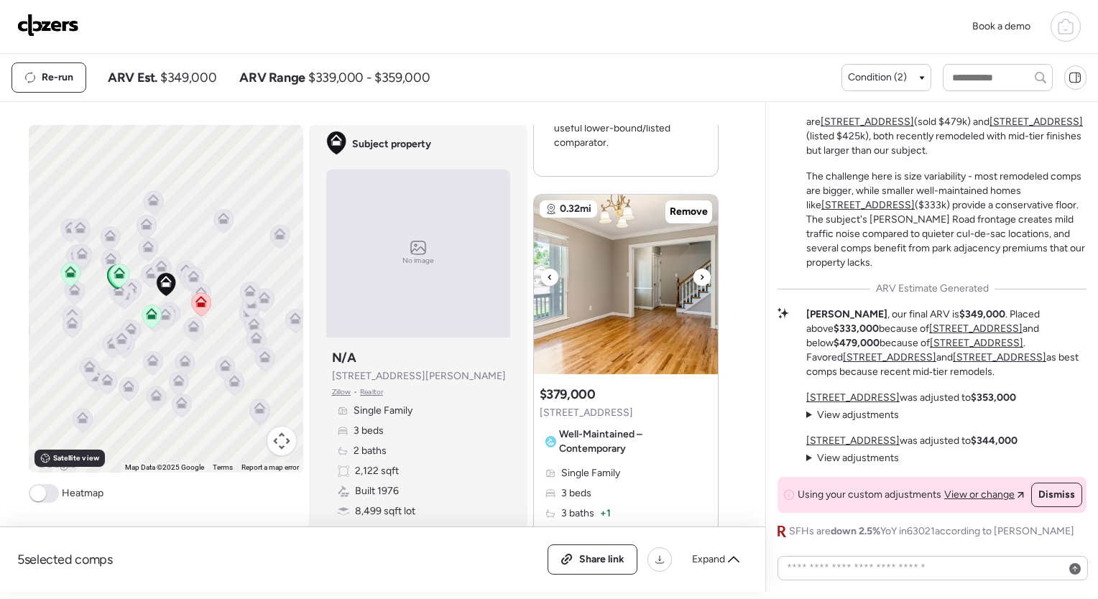
click at [699, 272] on icon at bounding box center [702, 277] width 6 height 17
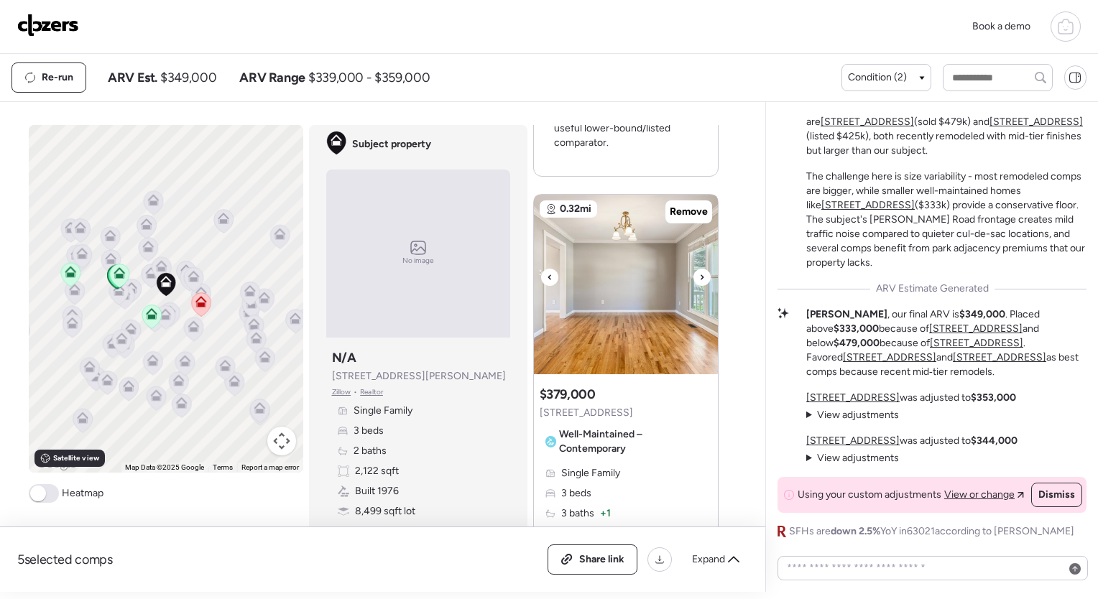
click at [699, 272] on icon at bounding box center [702, 277] width 6 height 17
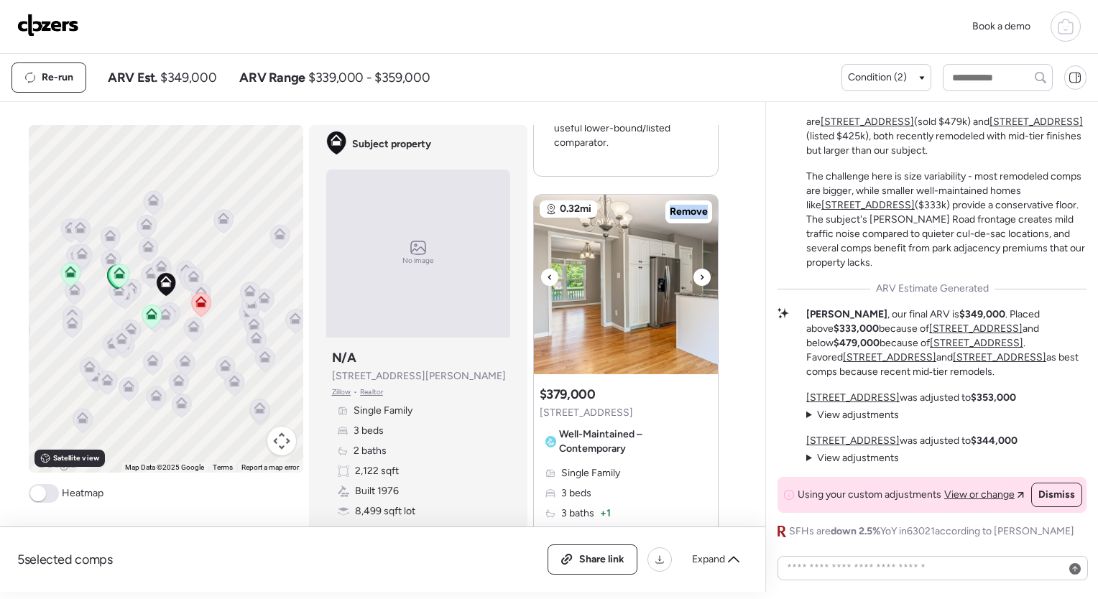
click at [699, 272] on icon at bounding box center [702, 277] width 6 height 17
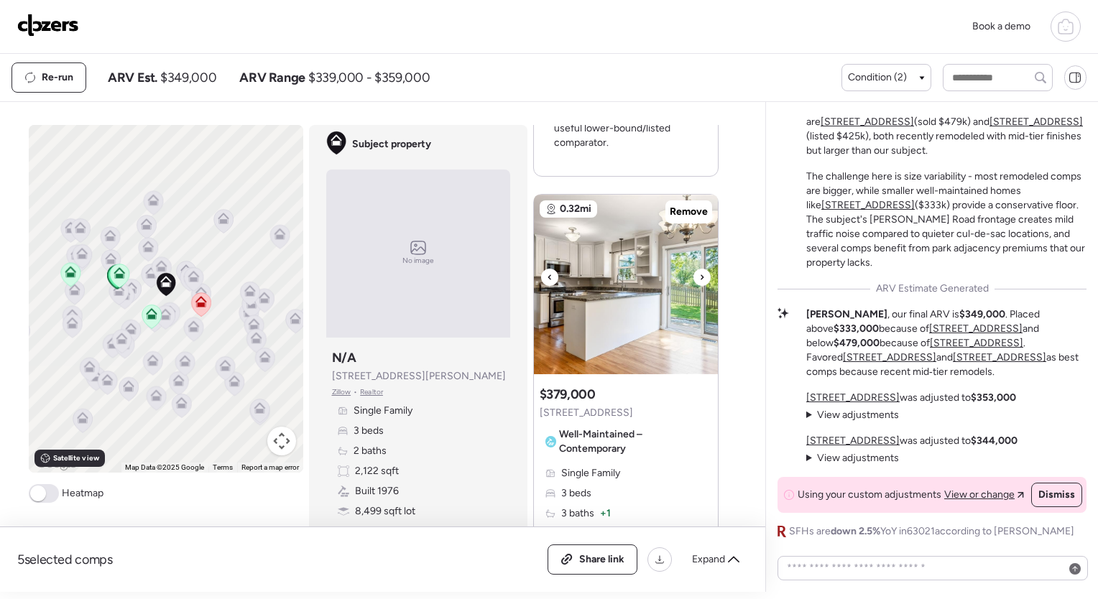
click at [699, 272] on icon at bounding box center [702, 277] width 6 height 17
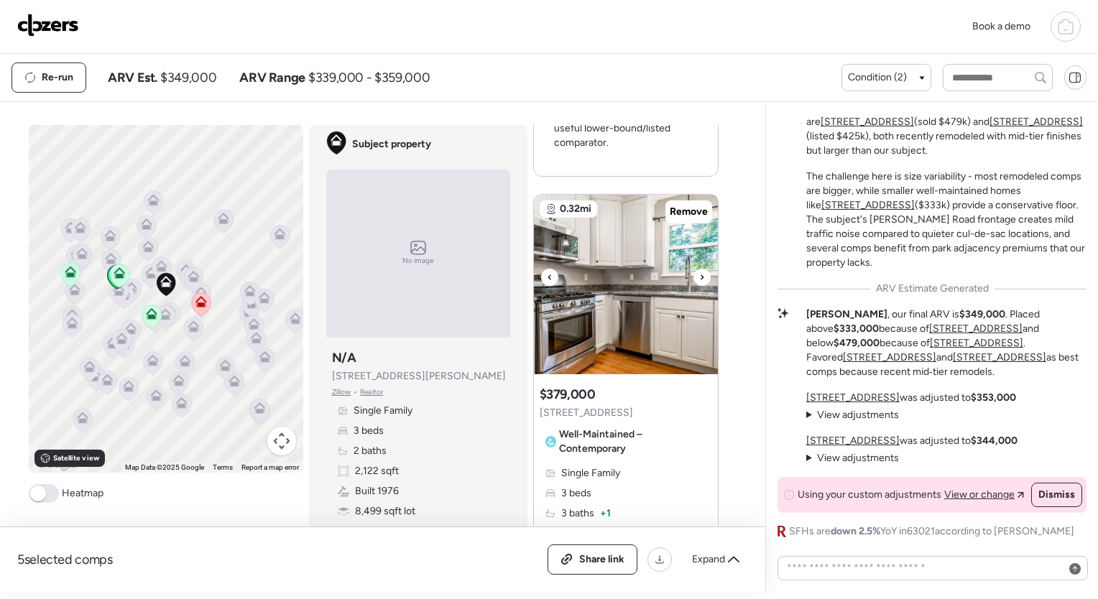
click at [699, 272] on icon at bounding box center [702, 277] width 6 height 17
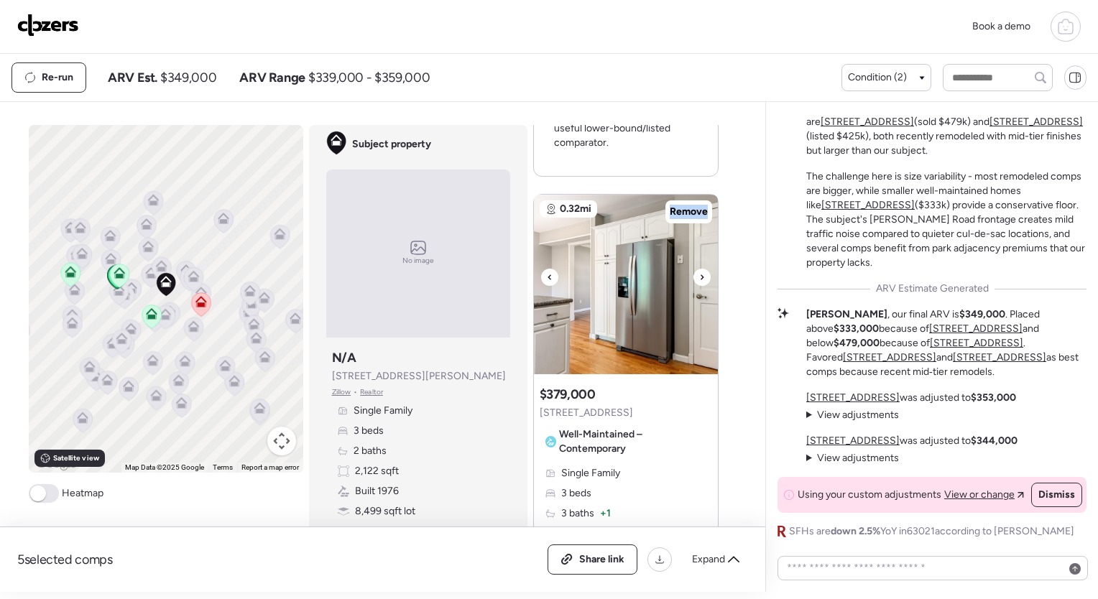
click at [699, 272] on icon at bounding box center [702, 277] width 6 height 17
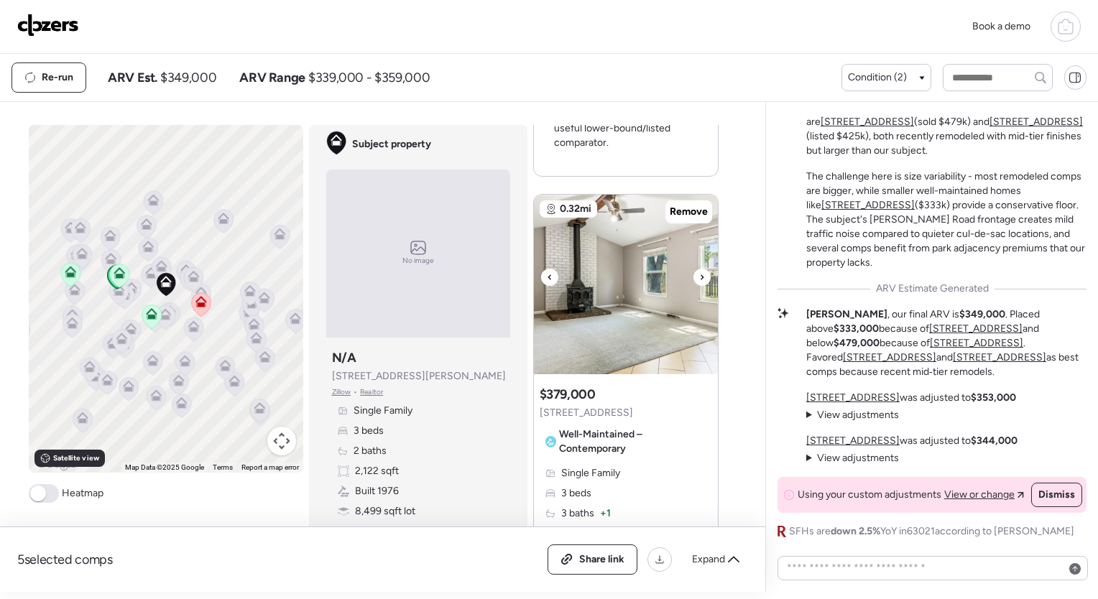
click at [699, 272] on icon at bounding box center [702, 277] width 6 height 17
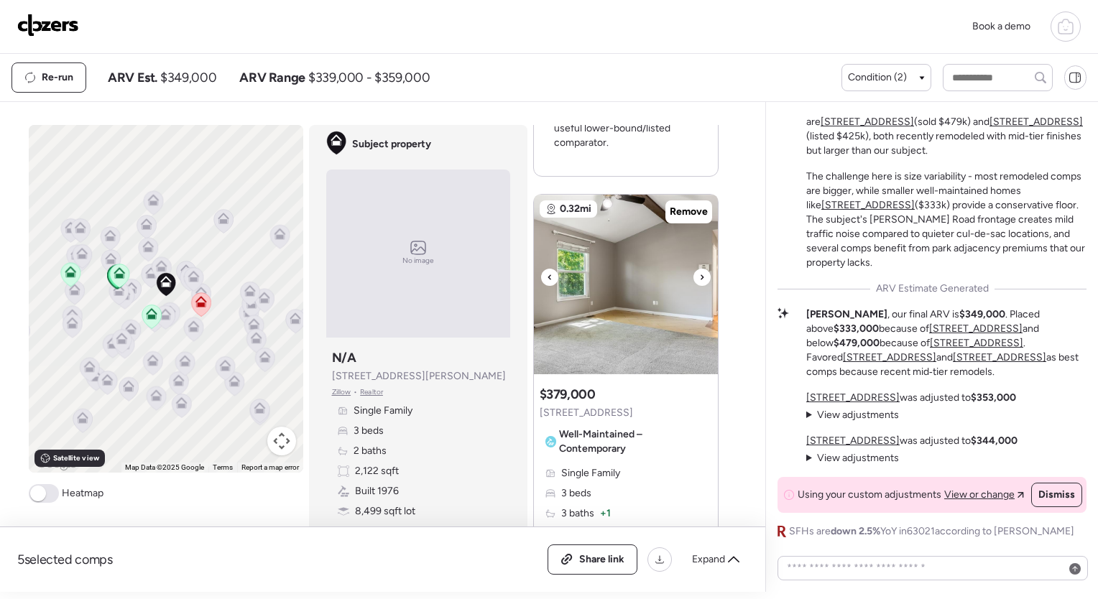
click at [699, 272] on icon at bounding box center [702, 277] width 6 height 17
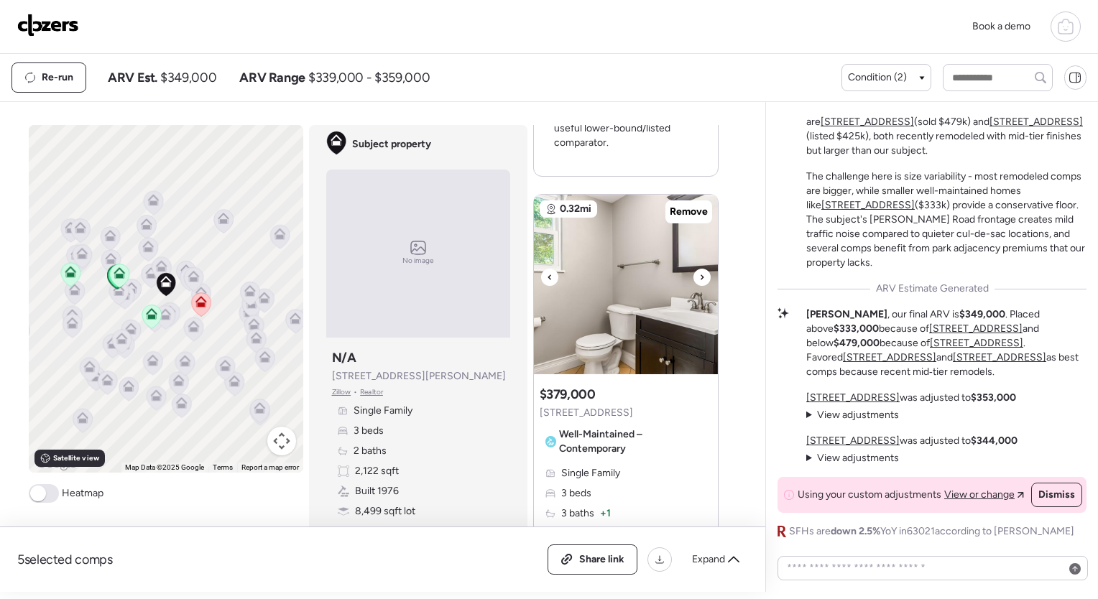
click at [699, 272] on icon at bounding box center [702, 277] width 6 height 17
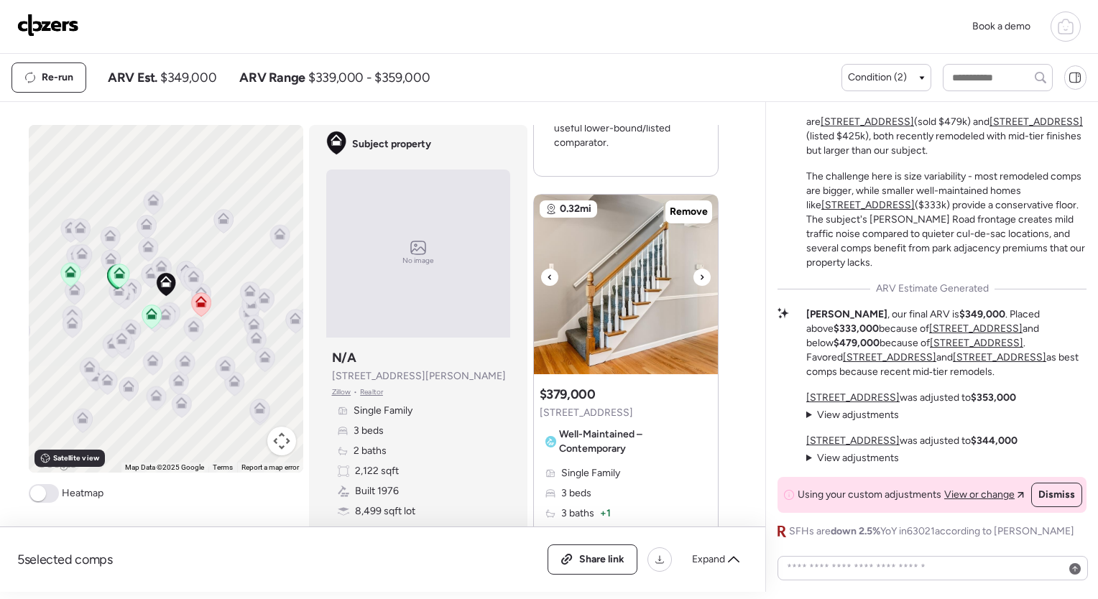
click at [699, 272] on icon at bounding box center [702, 277] width 6 height 17
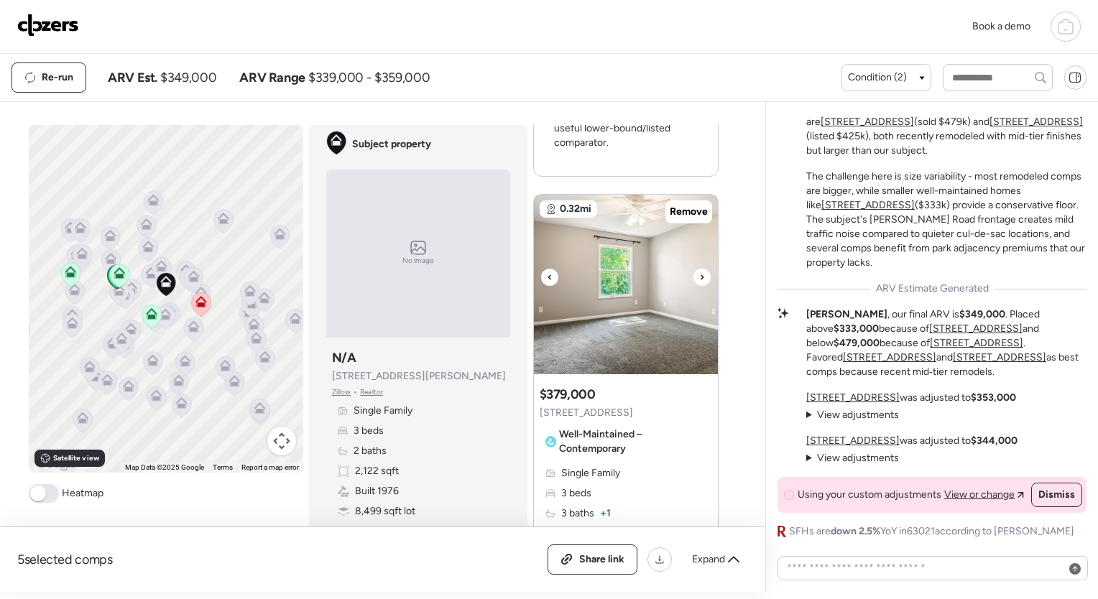
click at [699, 272] on icon at bounding box center [702, 277] width 6 height 17
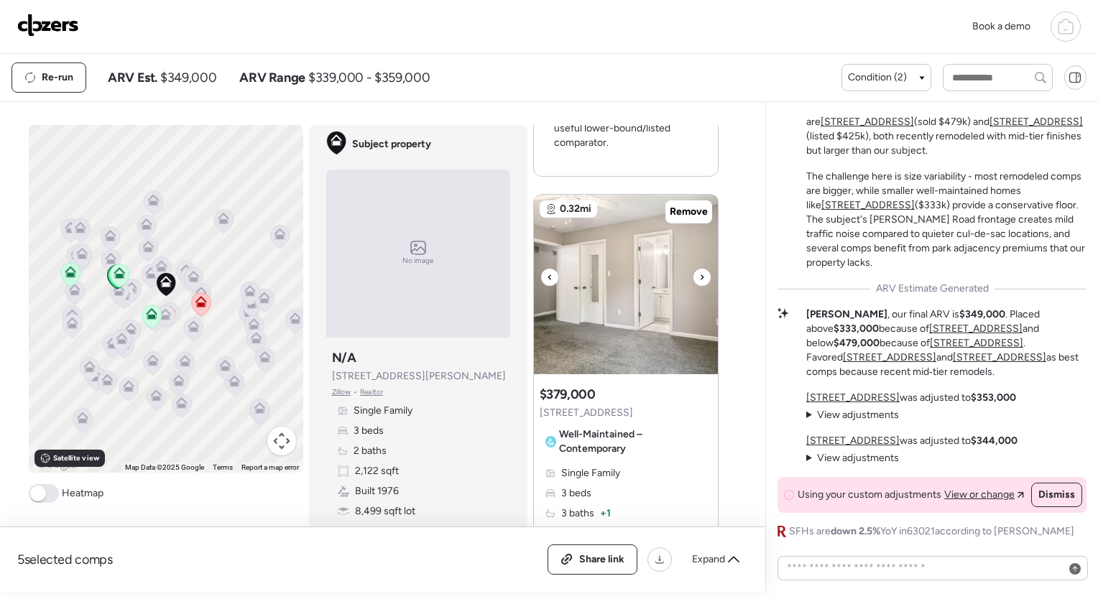
click at [699, 272] on icon at bounding box center [702, 277] width 6 height 17
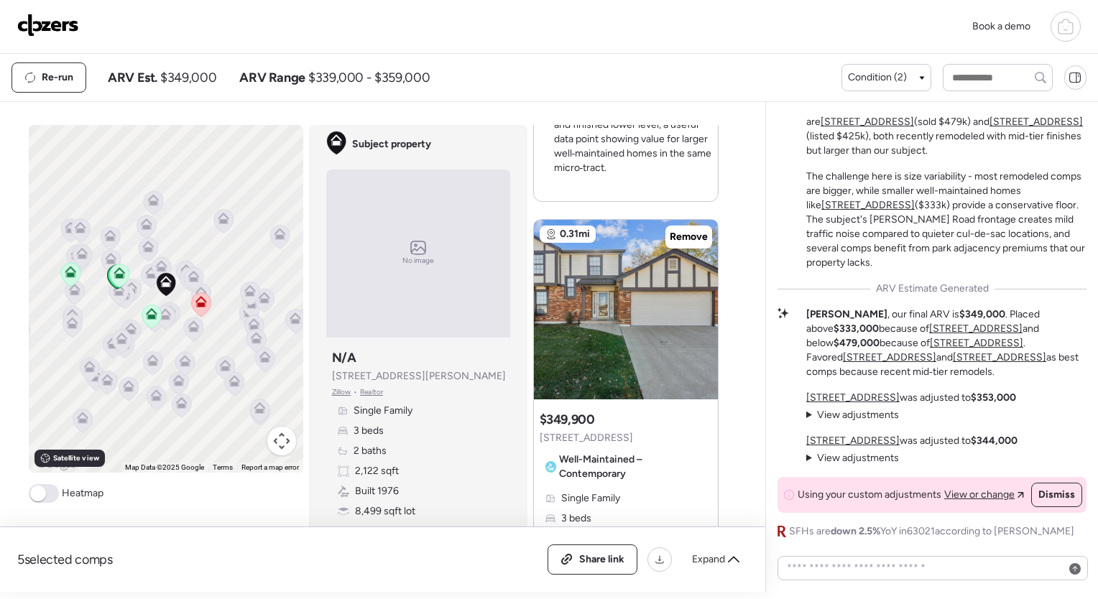
scroll to position [1936, 0]
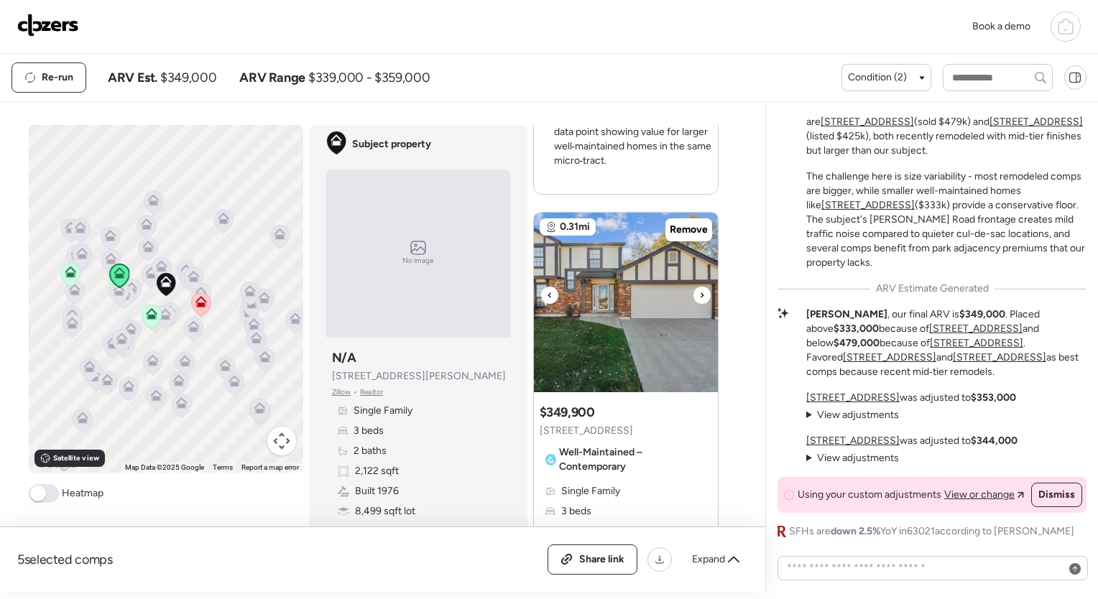
click at [699, 289] on icon at bounding box center [702, 295] width 6 height 17
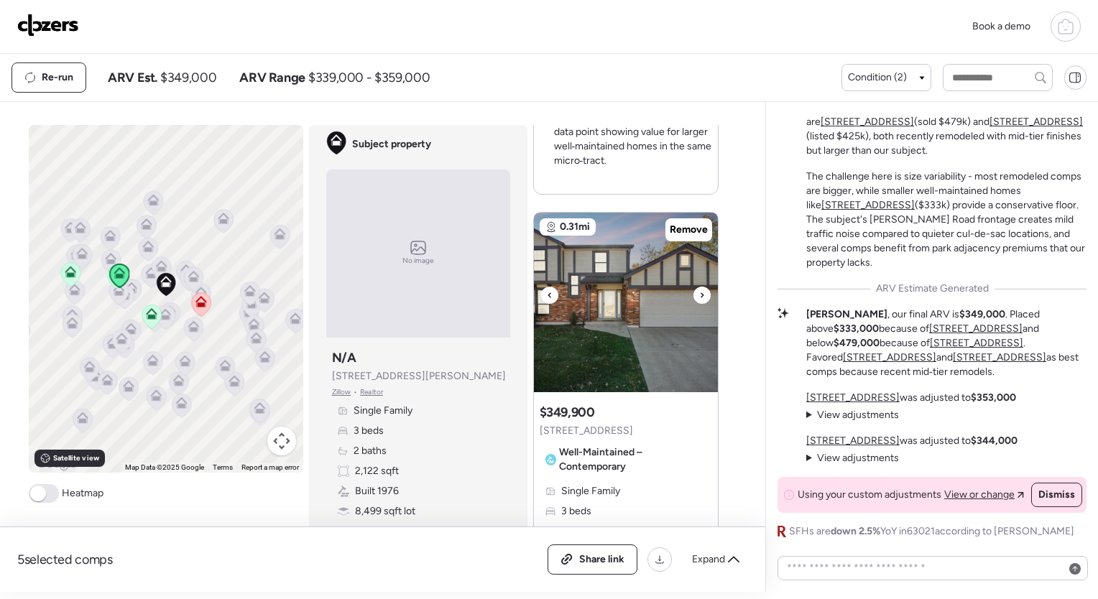
click at [699, 289] on icon at bounding box center [702, 295] width 6 height 17
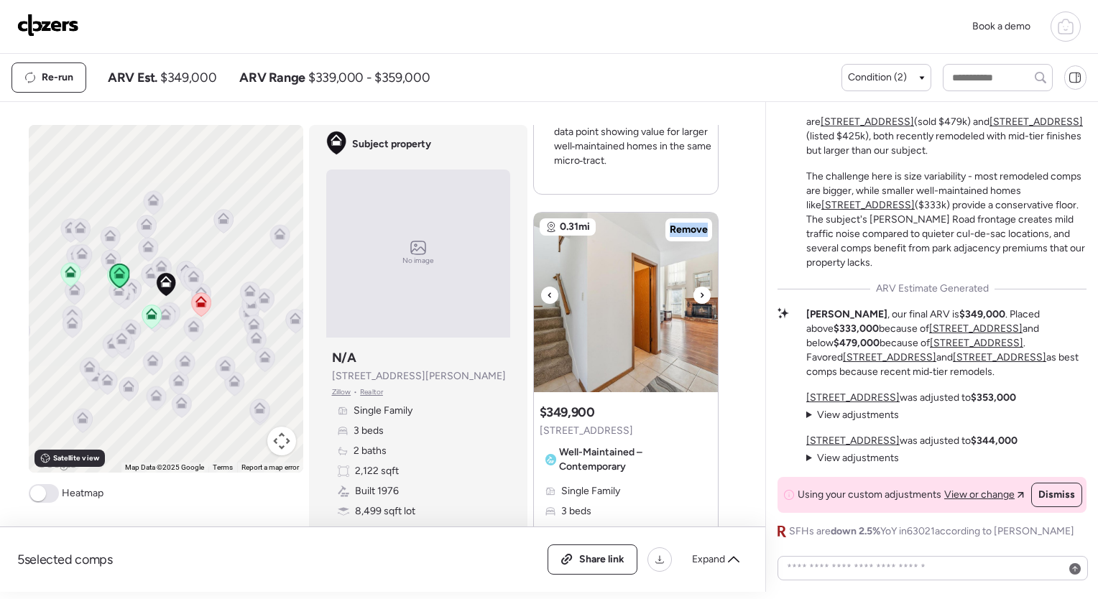
click at [699, 289] on icon at bounding box center [702, 295] width 6 height 17
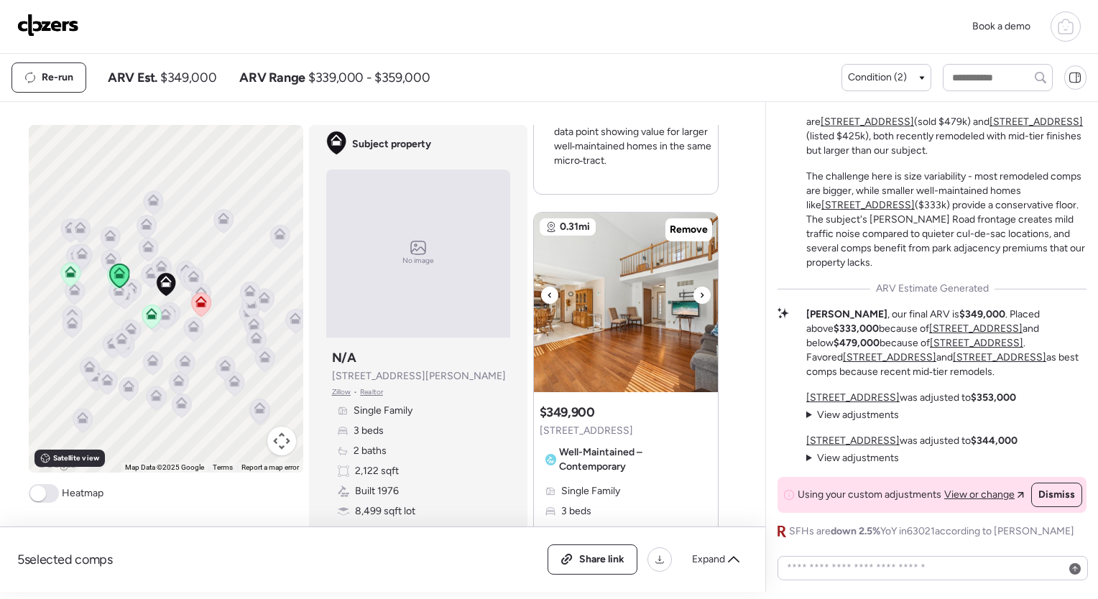
click at [699, 289] on icon at bounding box center [702, 295] width 6 height 17
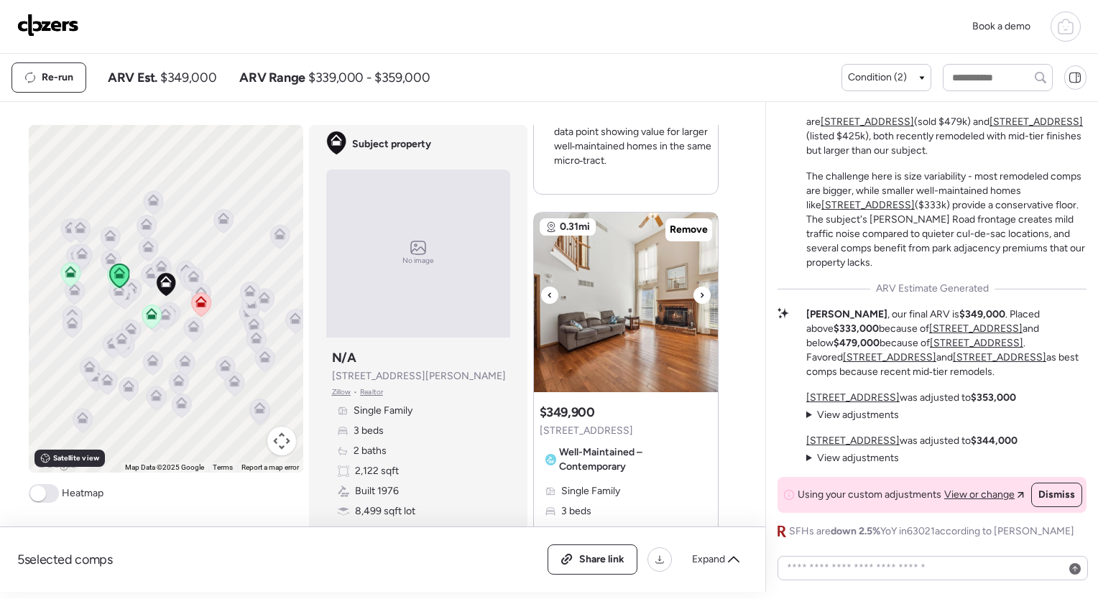
click at [699, 289] on icon at bounding box center [702, 295] width 6 height 17
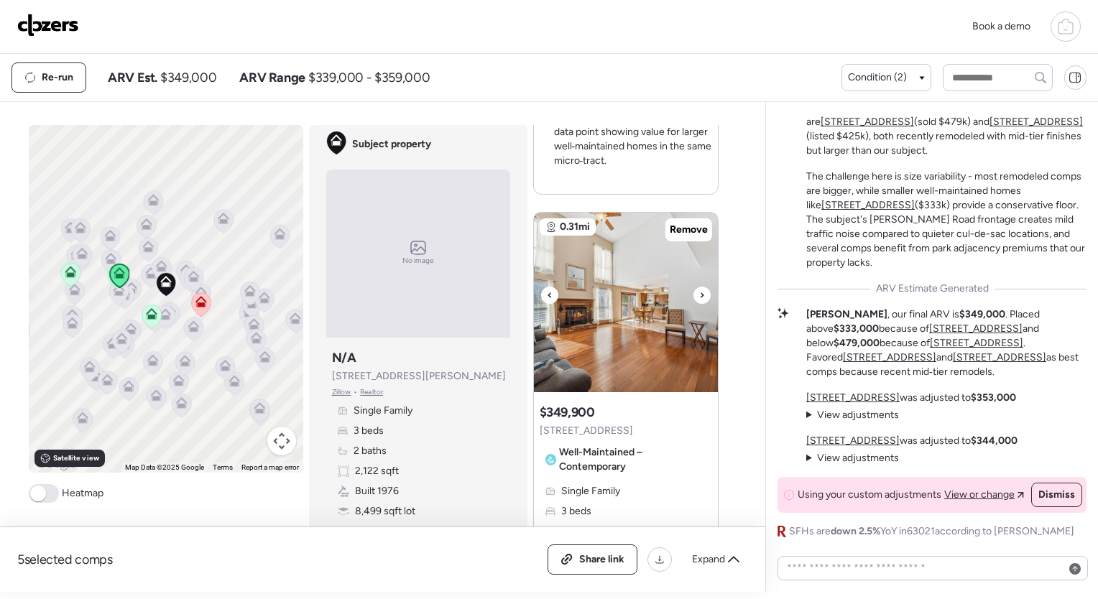
click at [699, 289] on icon at bounding box center [702, 295] width 6 height 17
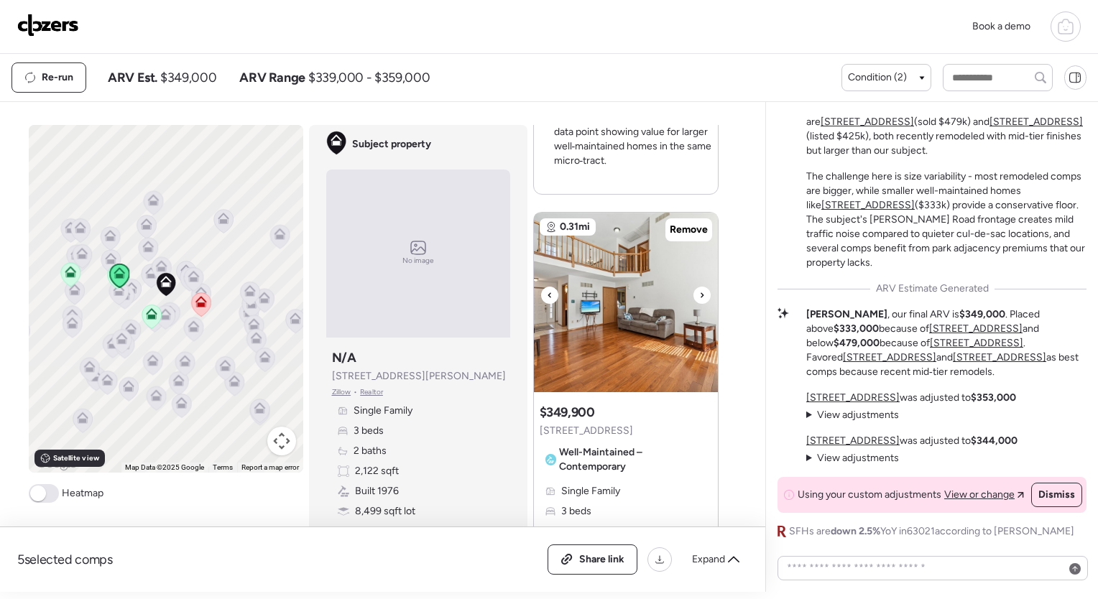
click at [699, 289] on icon at bounding box center [702, 295] width 6 height 17
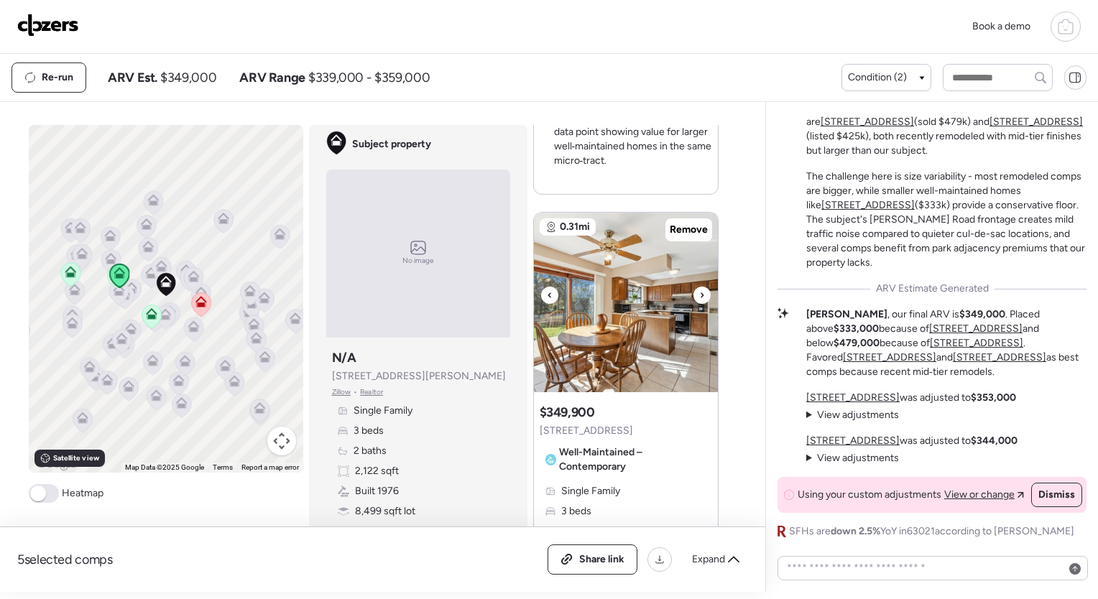
click at [699, 289] on icon at bounding box center [702, 295] width 6 height 17
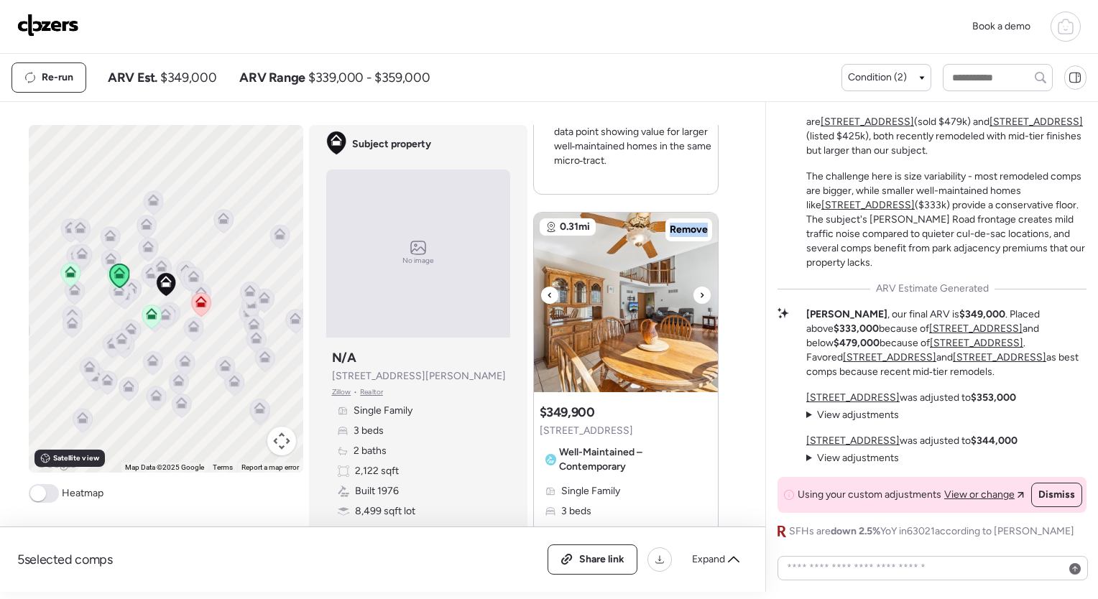
click at [699, 289] on icon at bounding box center [702, 295] width 6 height 17
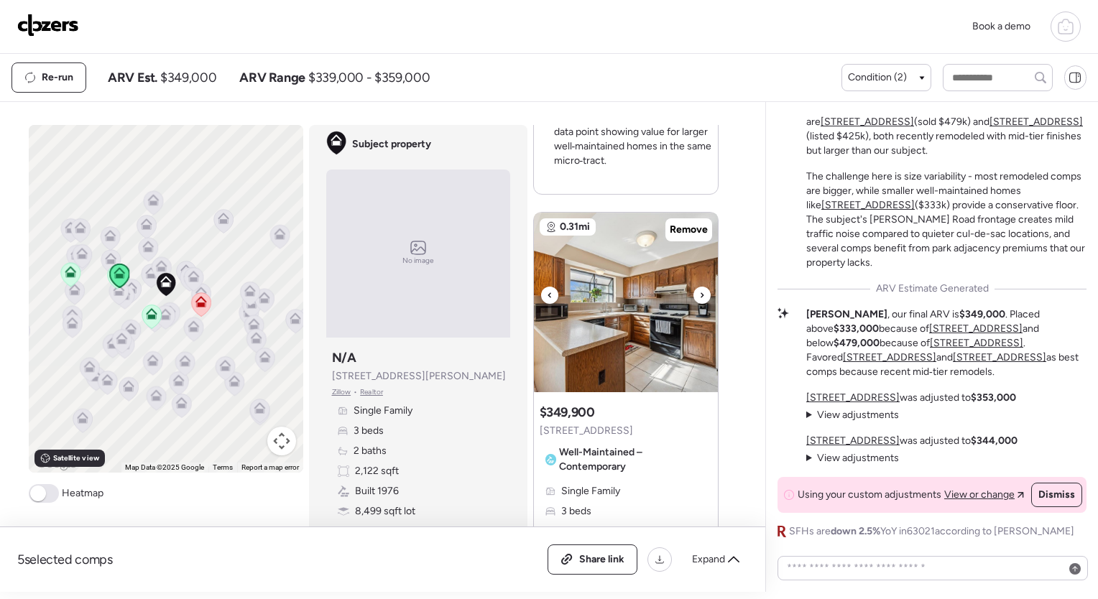
click at [699, 289] on icon at bounding box center [702, 295] width 6 height 17
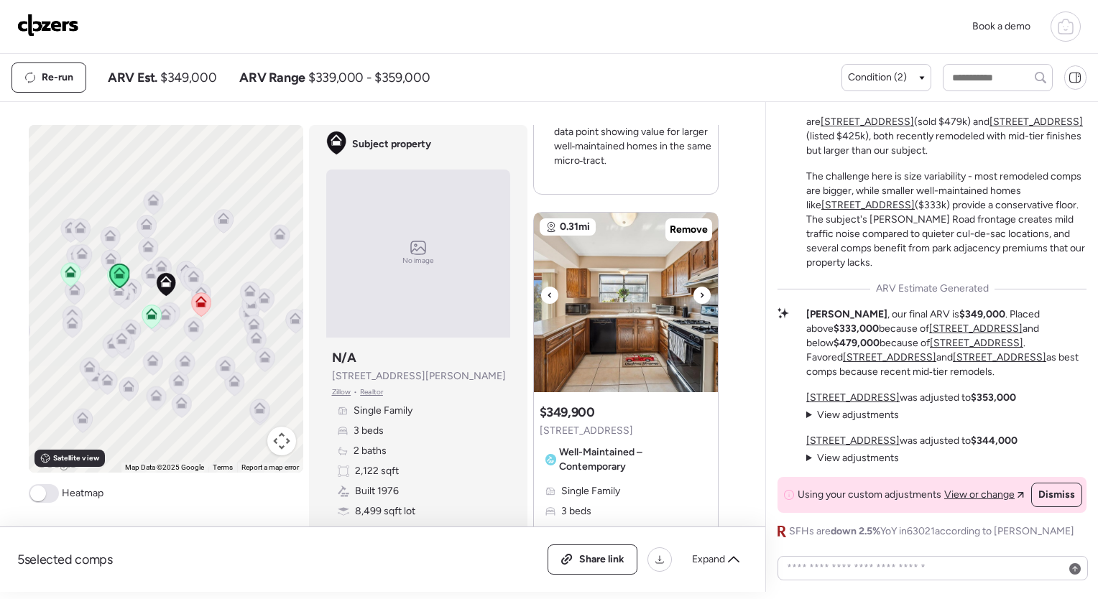
click at [699, 289] on icon at bounding box center [702, 295] width 6 height 17
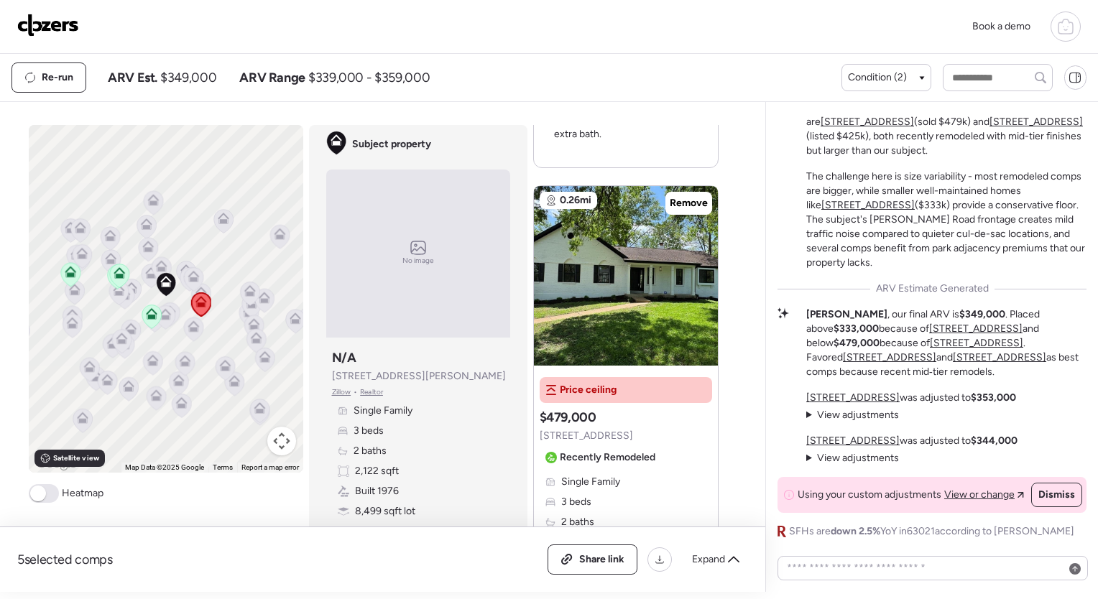
scroll to position [2671, 0]
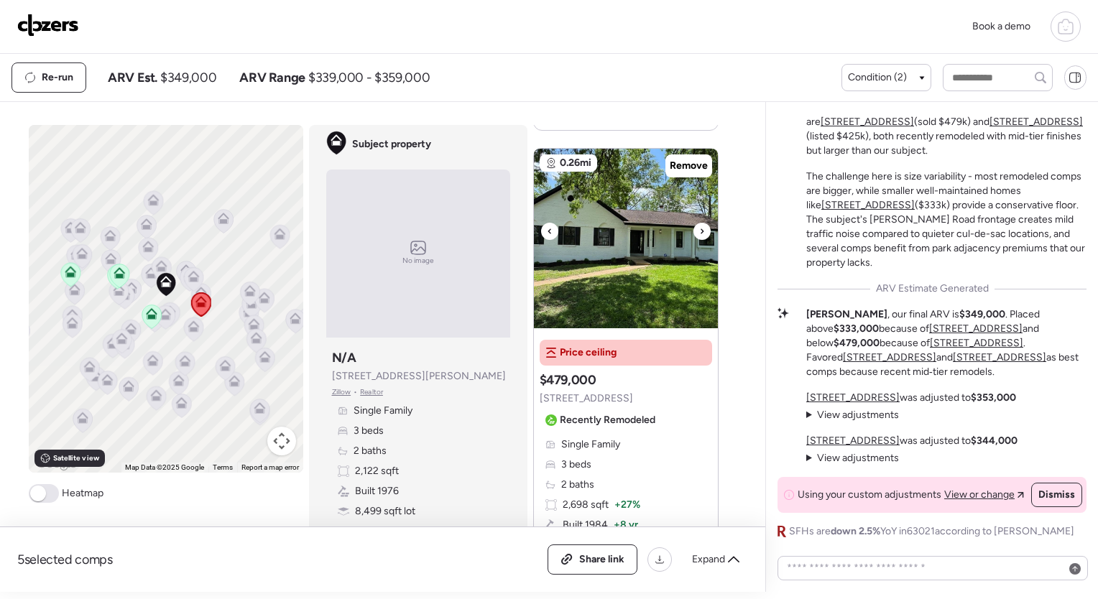
click at [694, 224] on div at bounding box center [702, 231] width 17 height 17
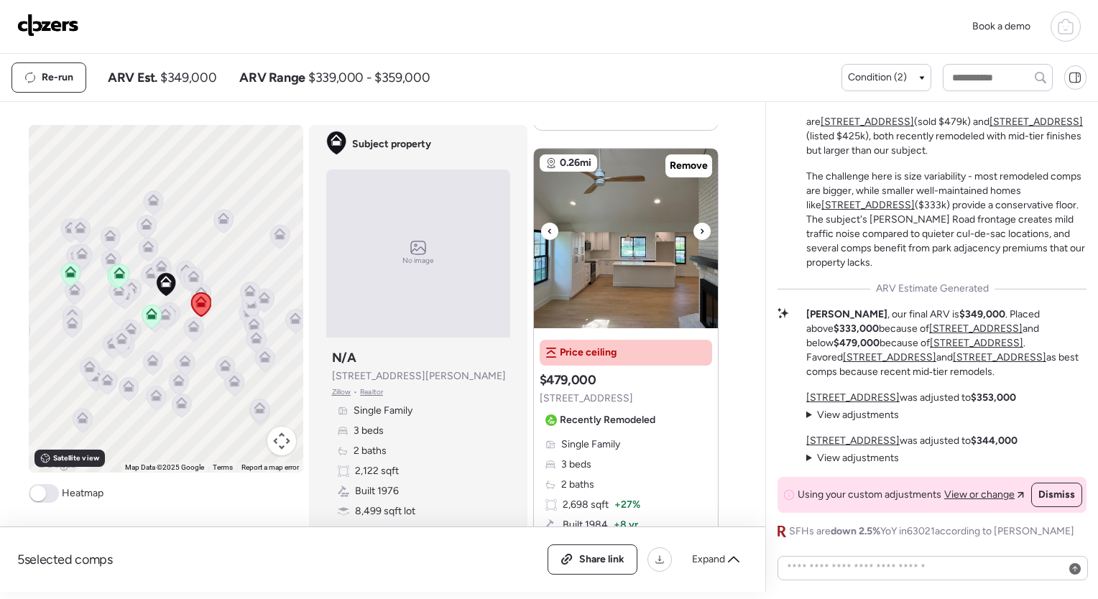
click at [694, 224] on div at bounding box center [702, 231] width 17 height 17
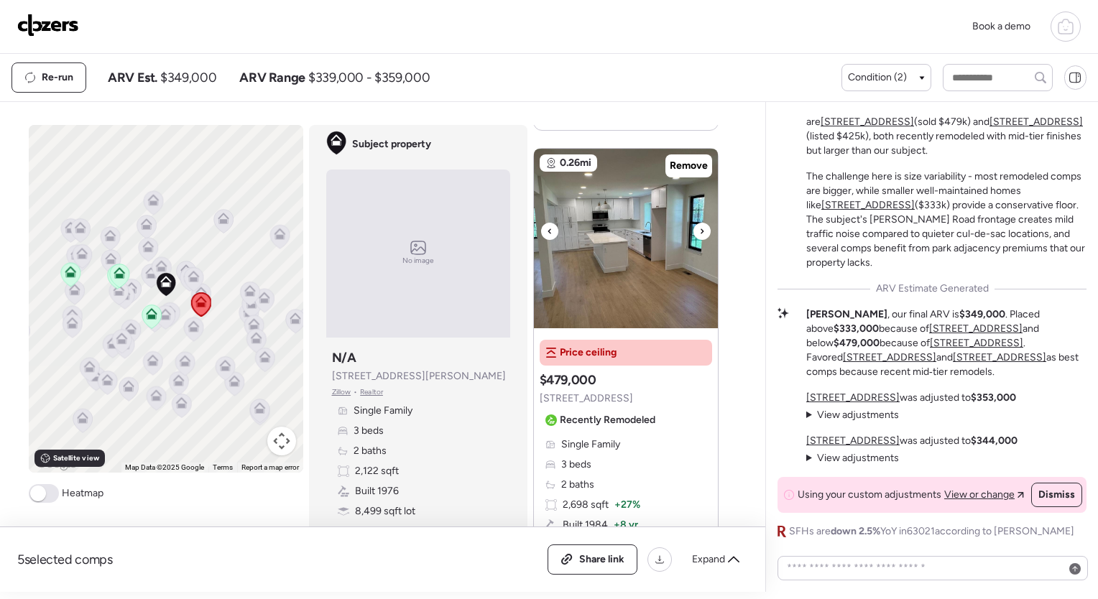
click at [694, 224] on div at bounding box center [702, 231] width 17 height 17
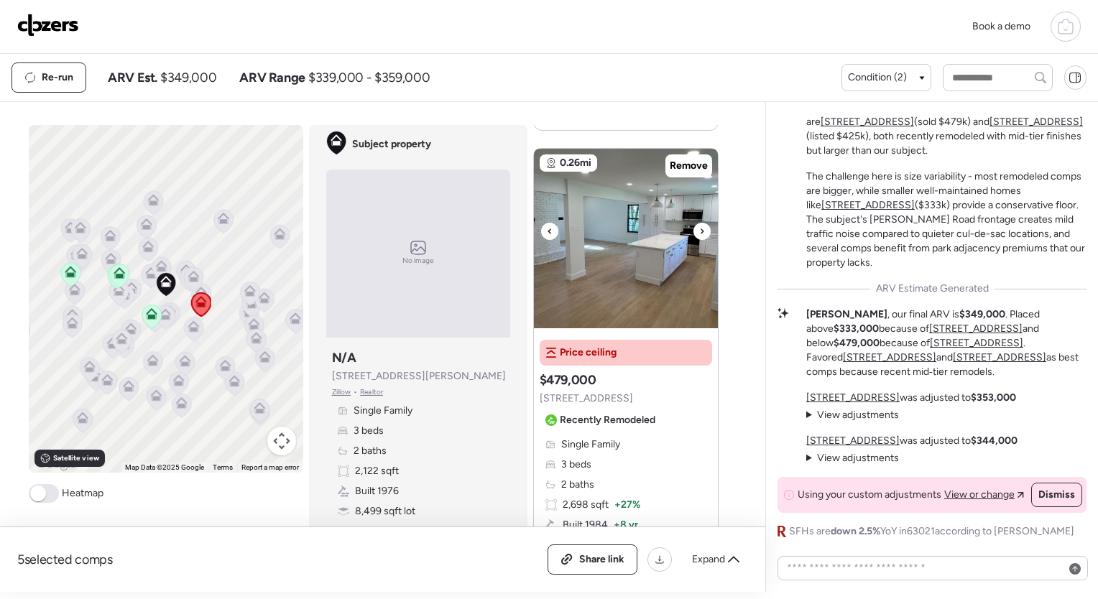
click at [694, 224] on div at bounding box center [702, 231] width 17 height 17
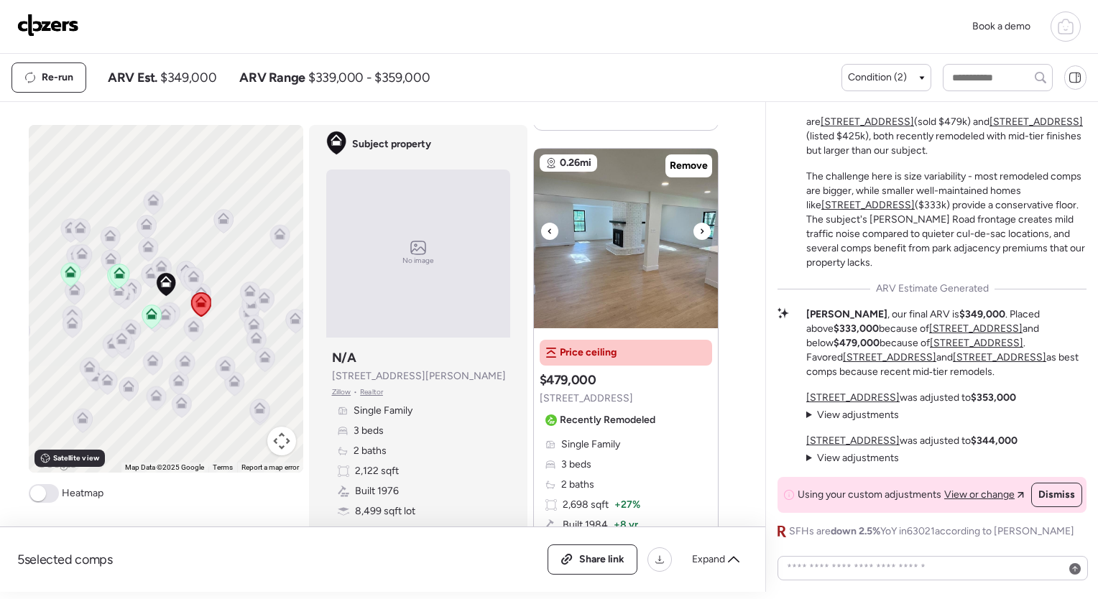
click at [694, 224] on div at bounding box center [702, 231] width 17 height 17
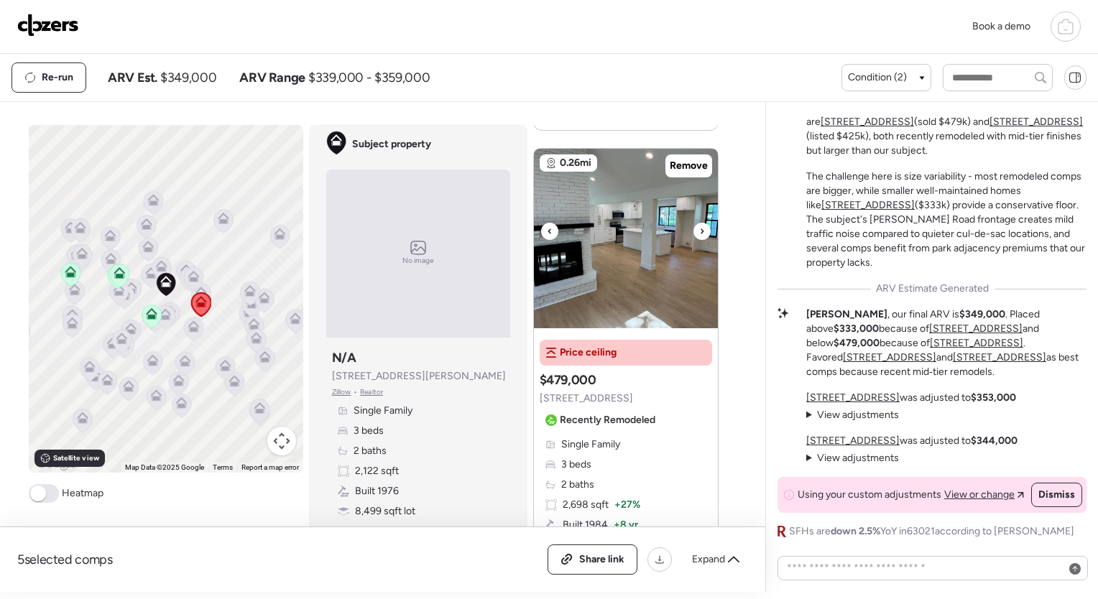
click at [694, 224] on div at bounding box center [702, 231] width 17 height 17
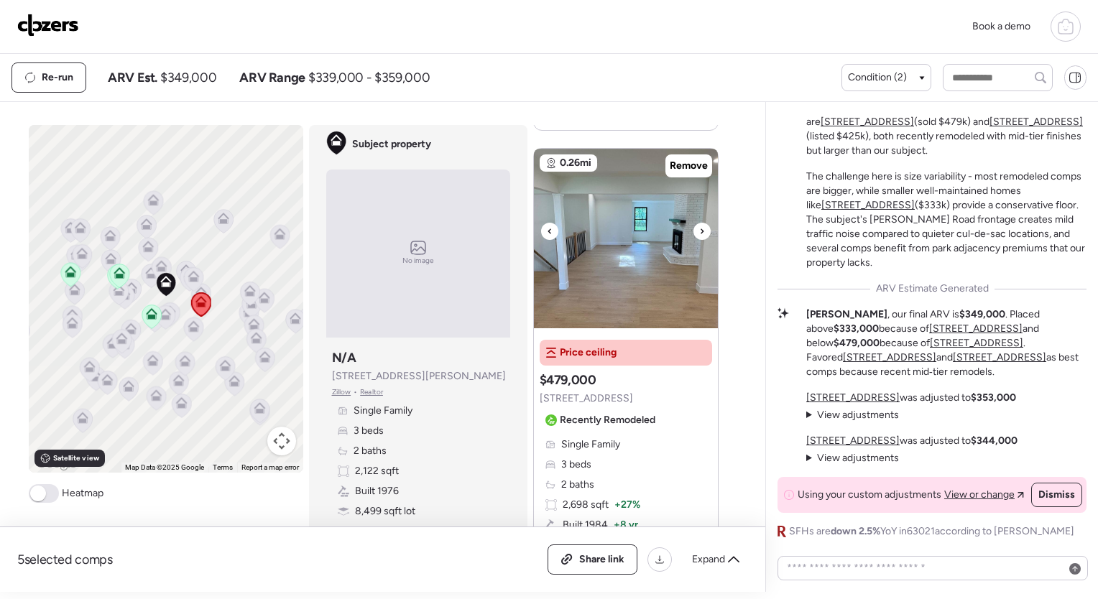
click at [694, 224] on div at bounding box center [702, 231] width 17 height 17
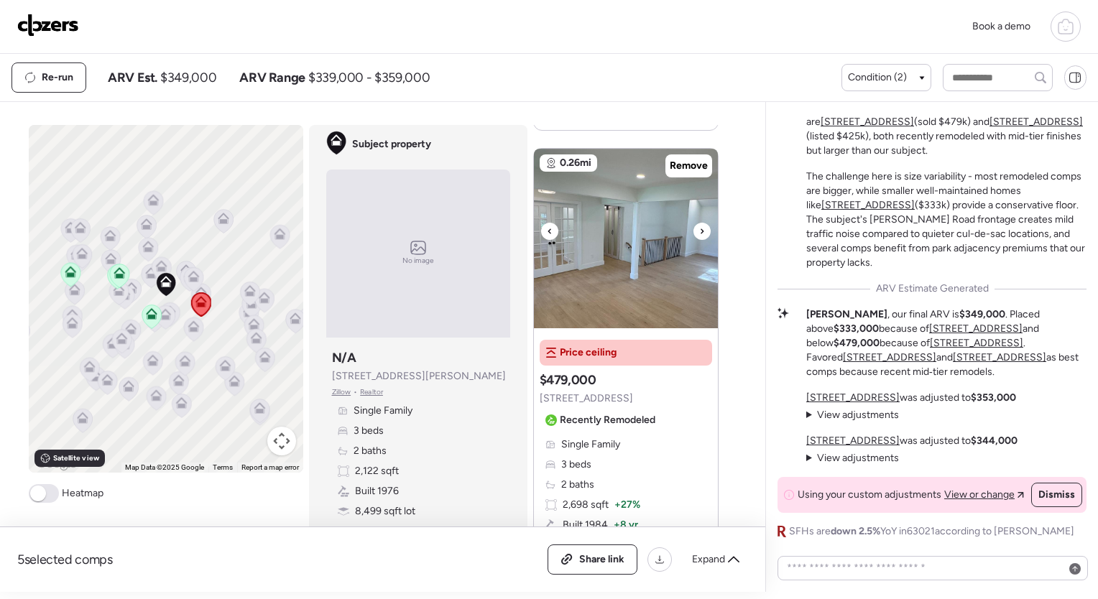
click at [694, 224] on div at bounding box center [702, 231] width 17 height 17
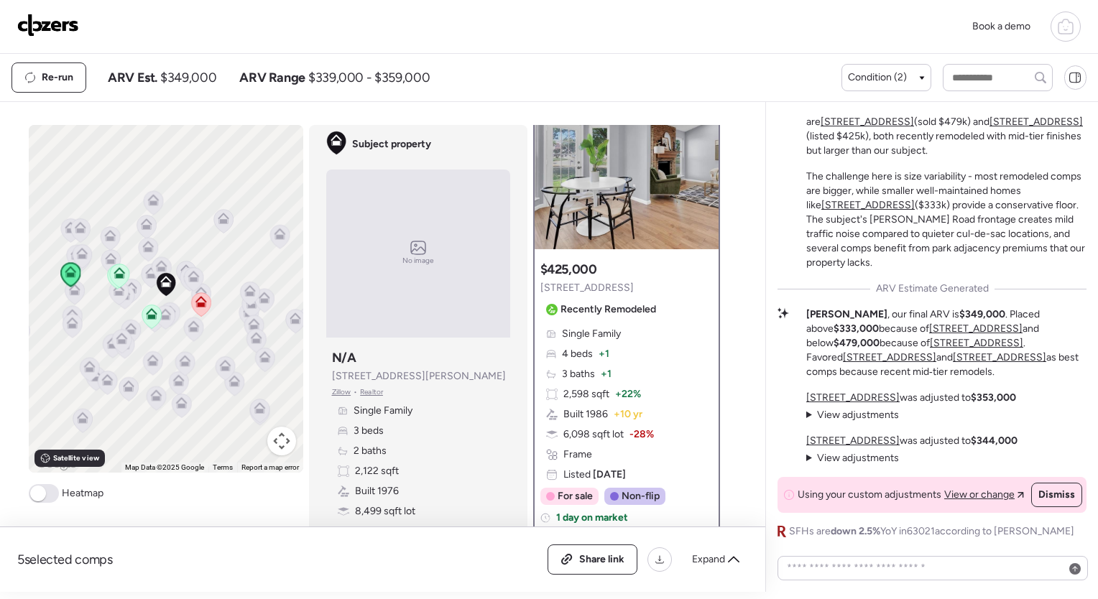
scroll to position [63, 0]
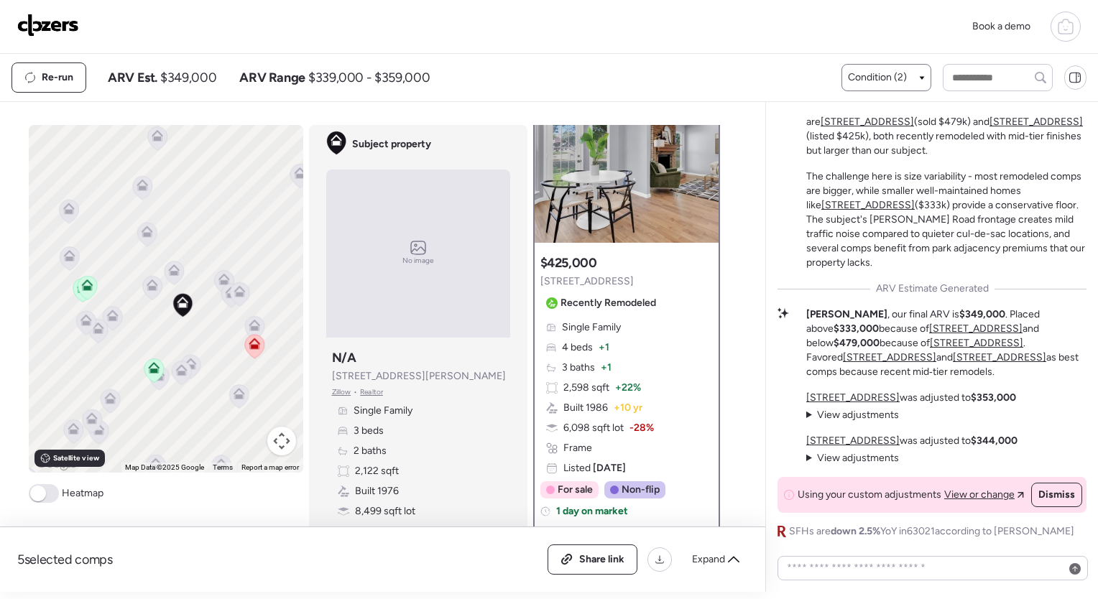
click at [888, 75] on span "Condition (2)" at bounding box center [877, 77] width 59 height 14
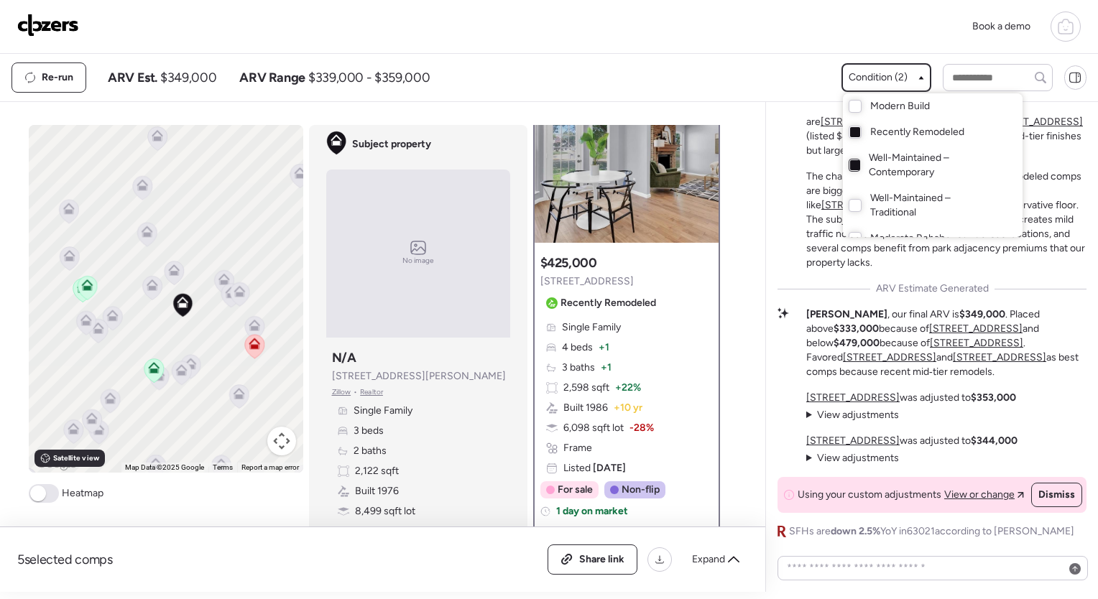
click at [857, 163] on div at bounding box center [855, 165] width 10 height 10
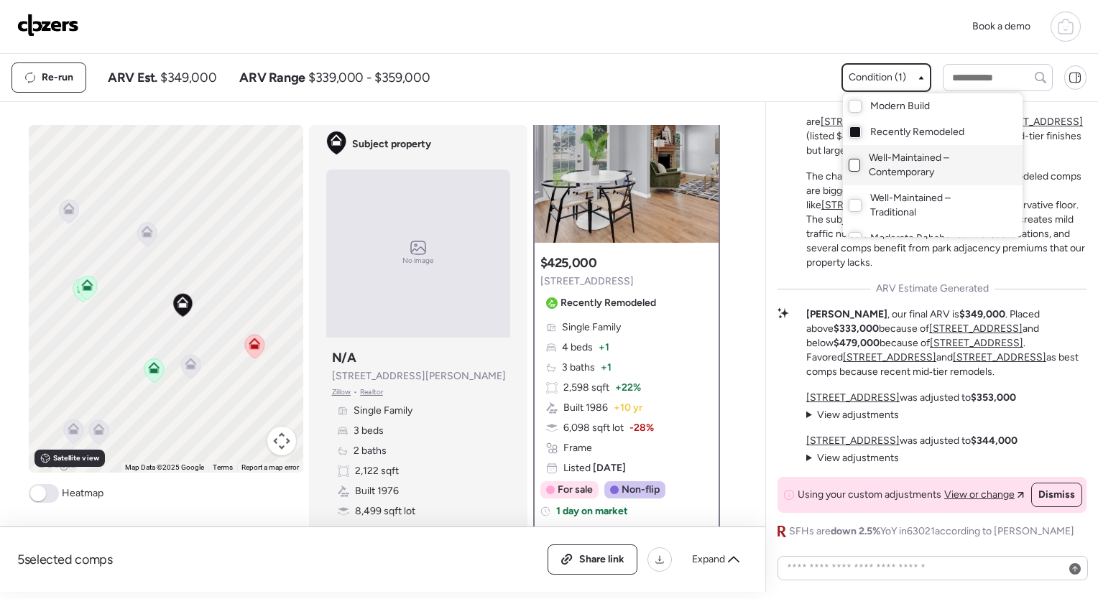
click at [796, 47] on div "Book a demo" at bounding box center [549, 27] width 1098 height 54
click at [868, 4] on div "Book a demo" at bounding box center [549, 27] width 1098 height 54
click at [185, 367] on div at bounding box center [549, 259] width 1098 height 599
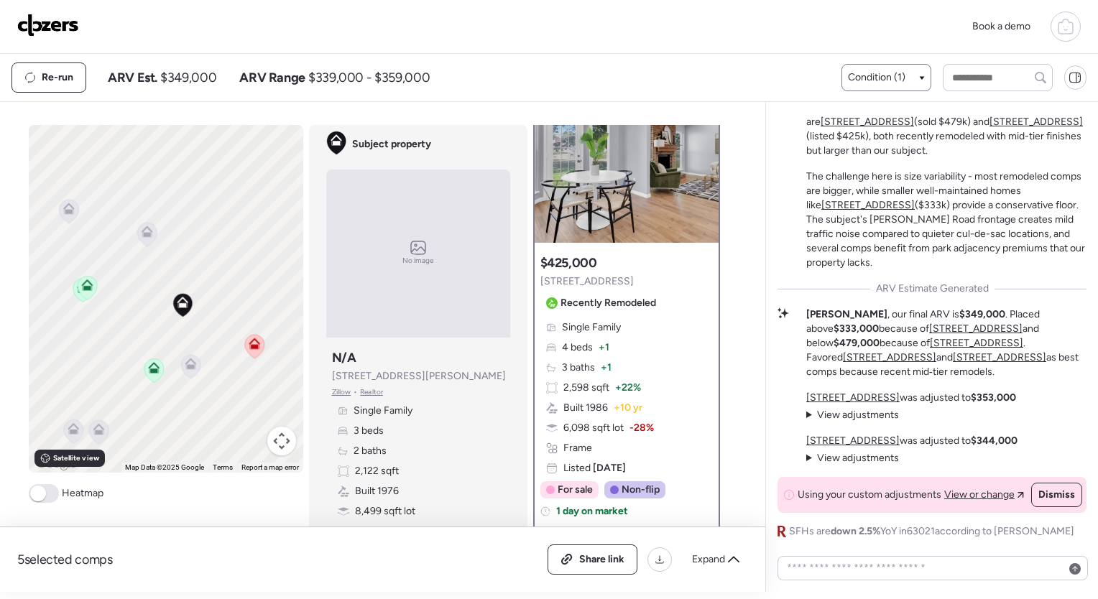
click at [185, 367] on icon at bounding box center [189, 367] width 9 height 4
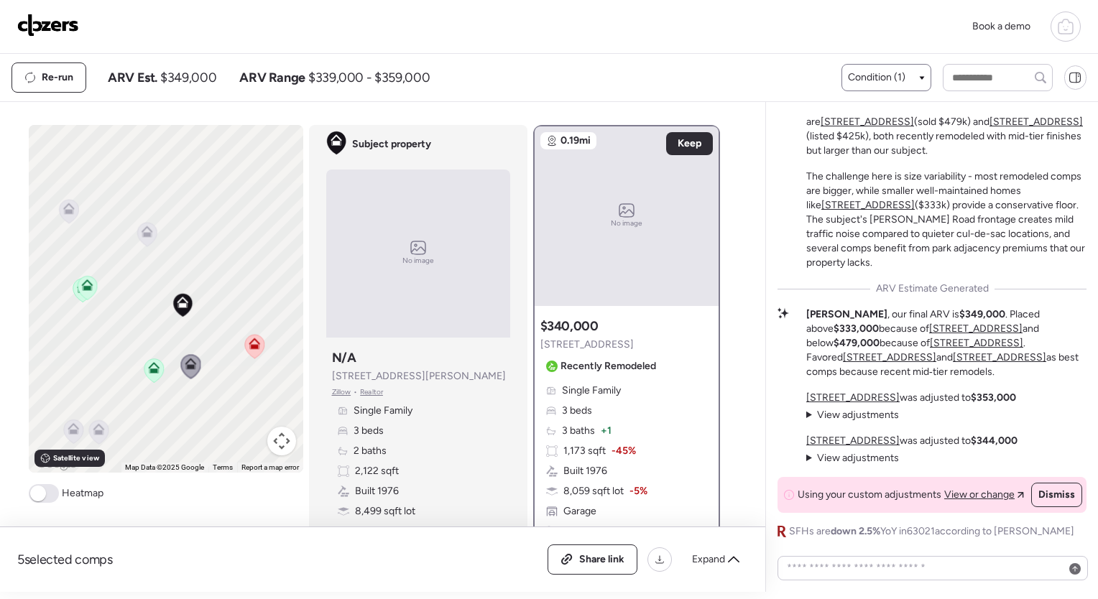
scroll to position [0, 0]
click at [694, 139] on span "Keep" at bounding box center [690, 144] width 24 height 14
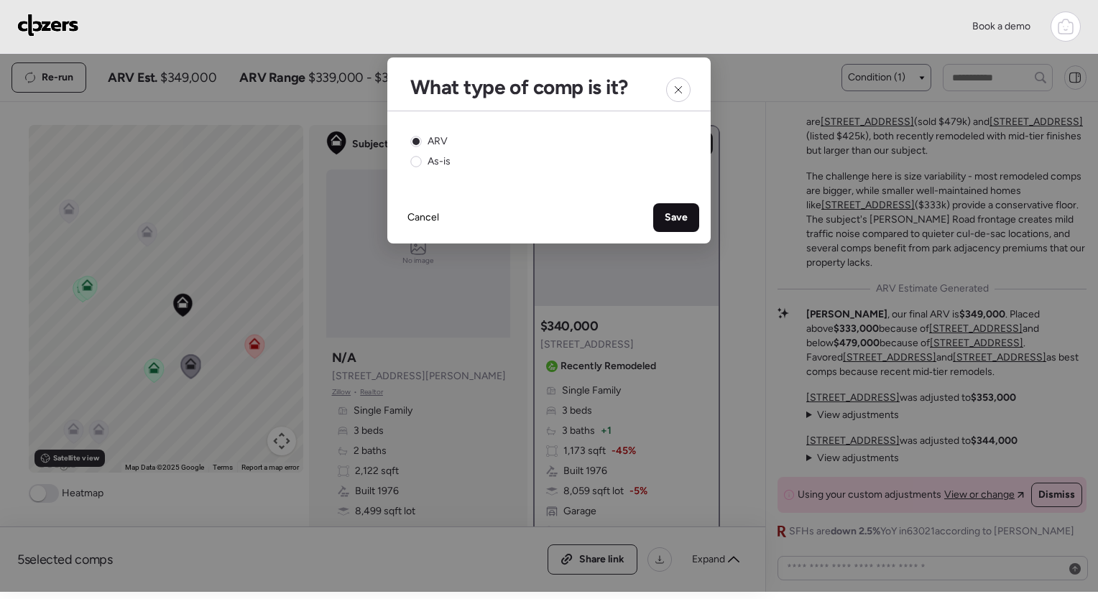
click at [672, 209] on div "Save" at bounding box center [676, 217] width 46 height 29
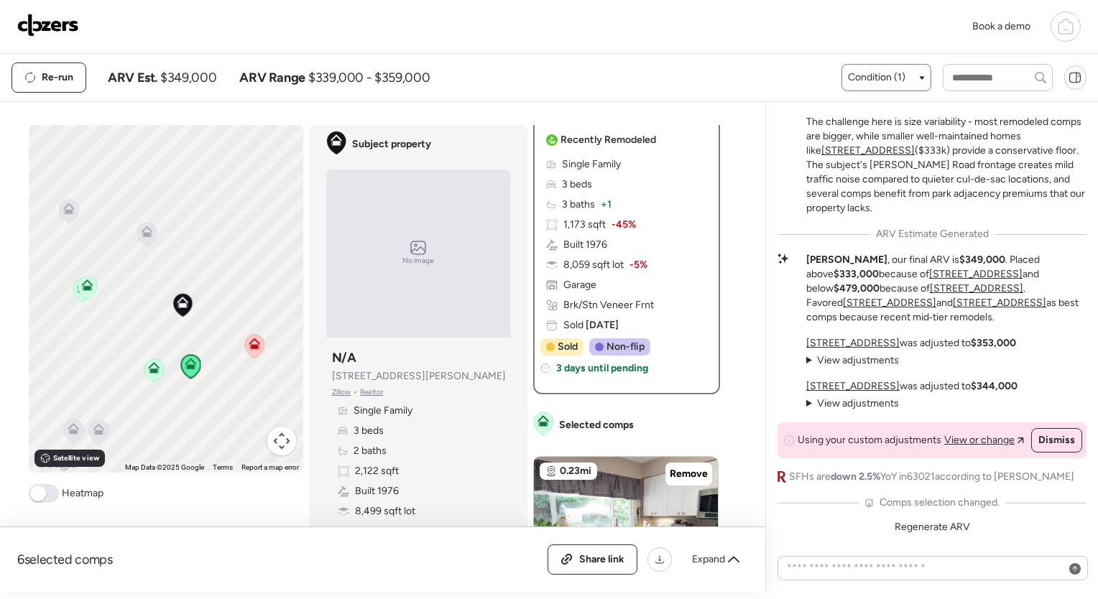
scroll to position [231, 0]
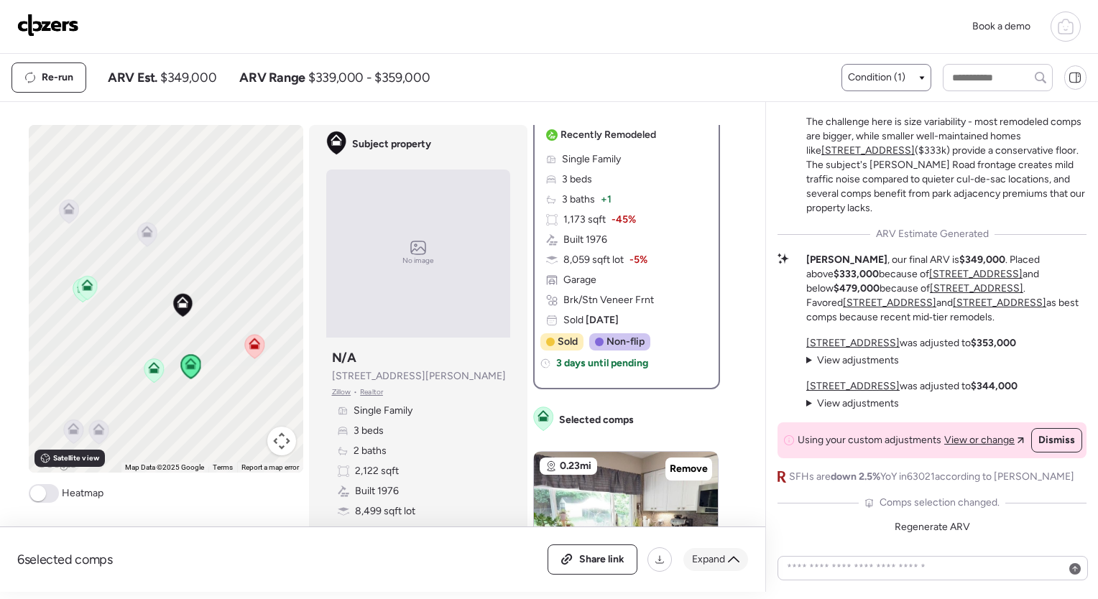
click at [729, 559] on icon at bounding box center [734, 560] width 12 height 12
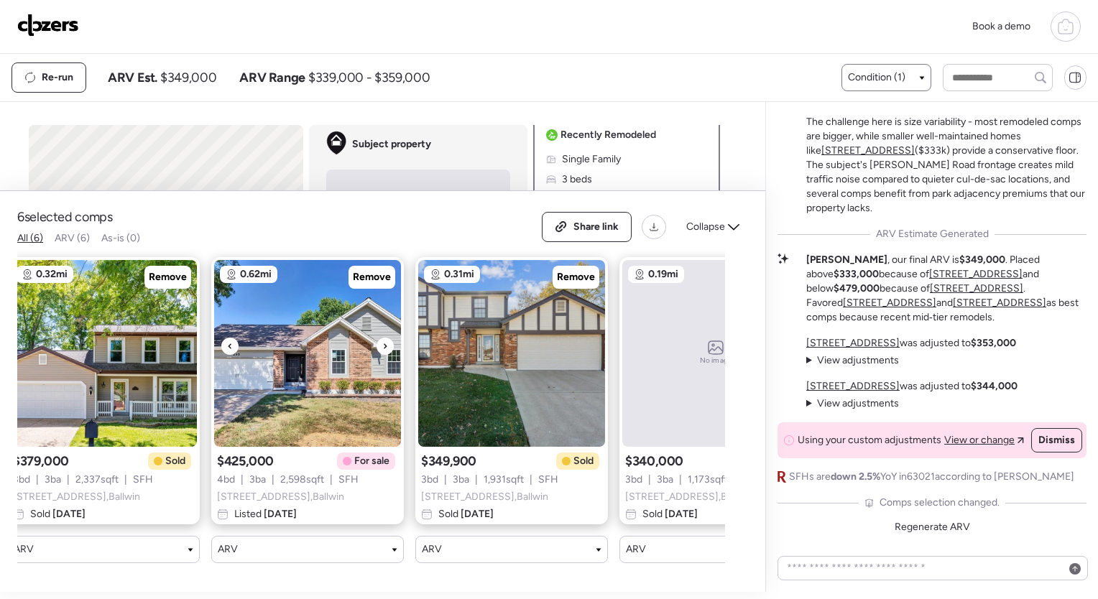
scroll to position [0, 240]
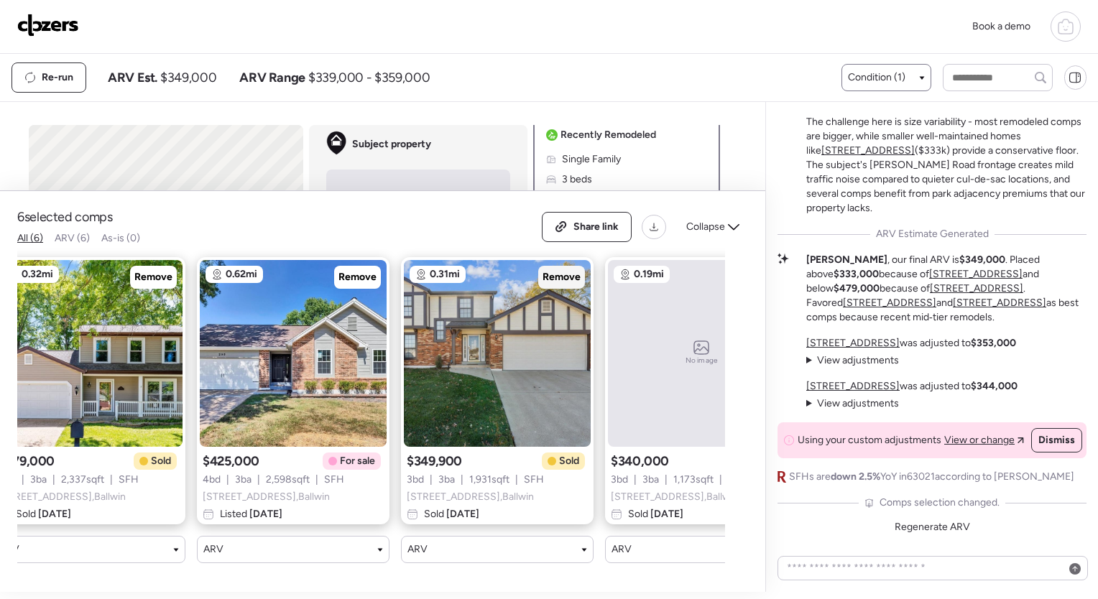
click at [567, 270] on span "Remove" at bounding box center [562, 277] width 38 height 14
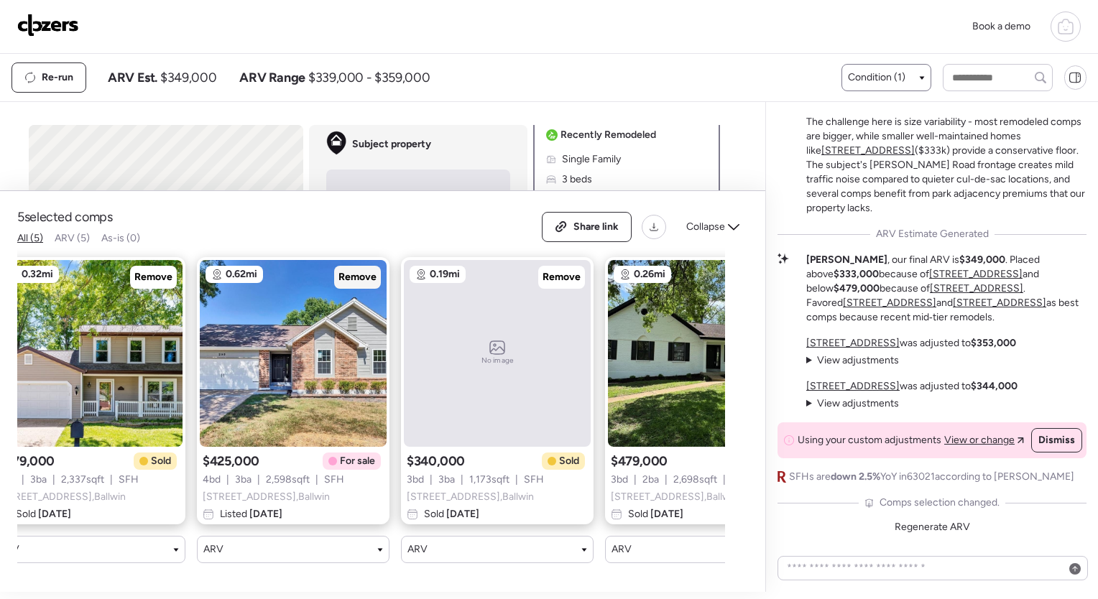
click at [366, 270] on span "Remove" at bounding box center [358, 277] width 38 height 14
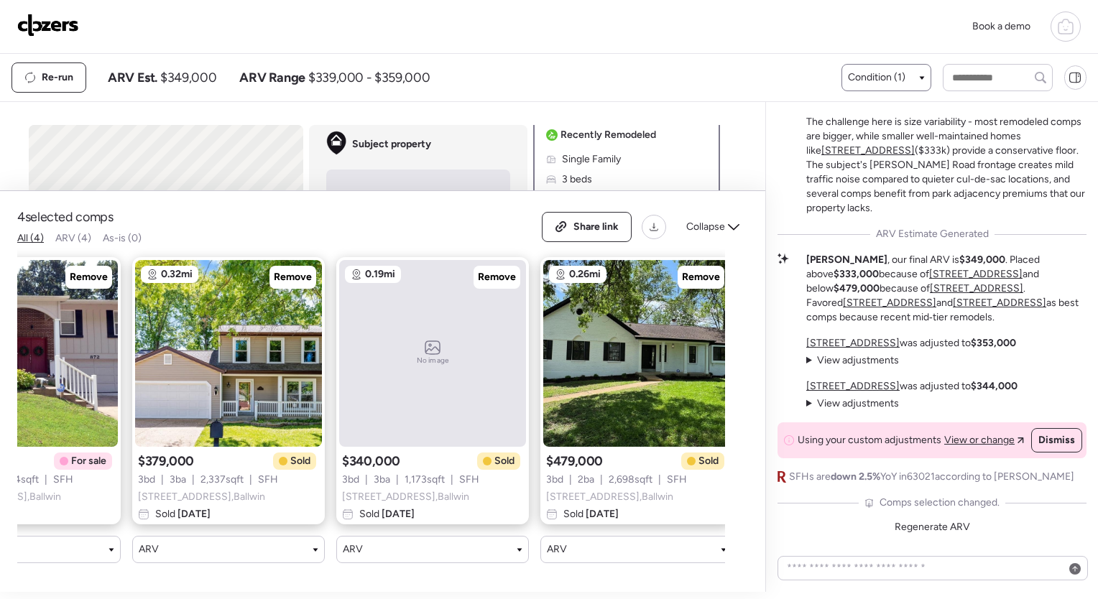
scroll to position [0, 0]
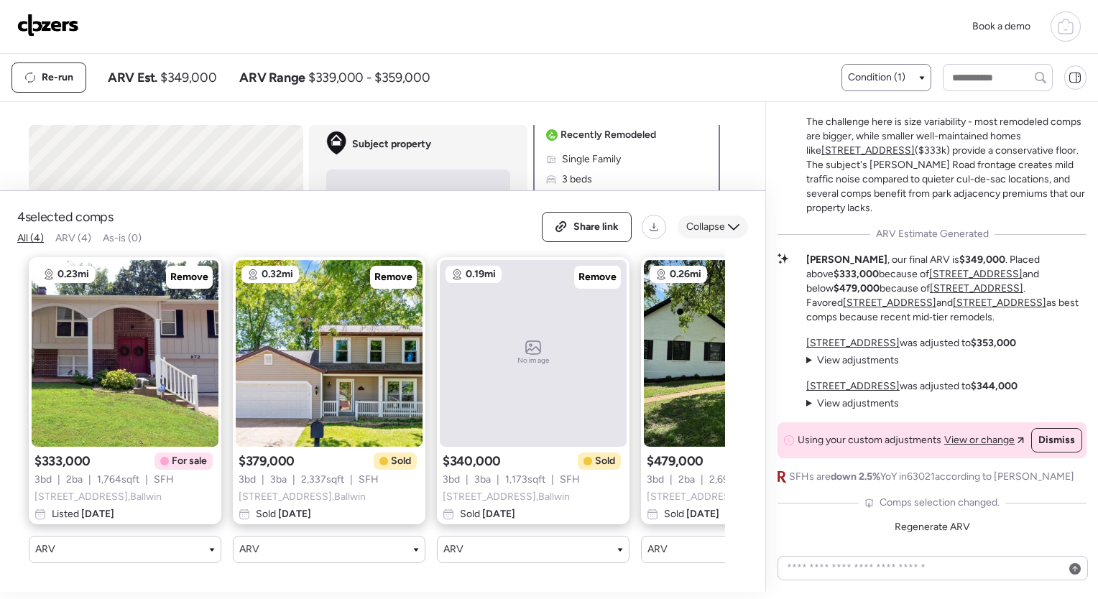
click at [724, 220] on span "Collapse" at bounding box center [705, 227] width 39 height 14
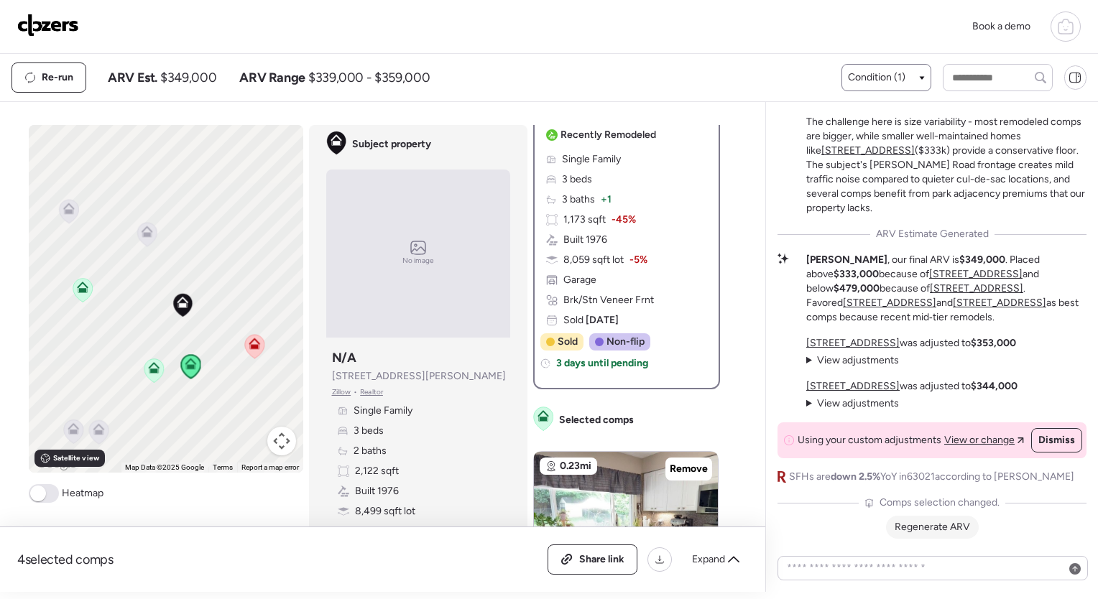
click at [911, 532] on span "Regenerate ARV" at bounding box center [932, 527] width 75 height 12
